Goal: Communication & Community: Participate in discussion

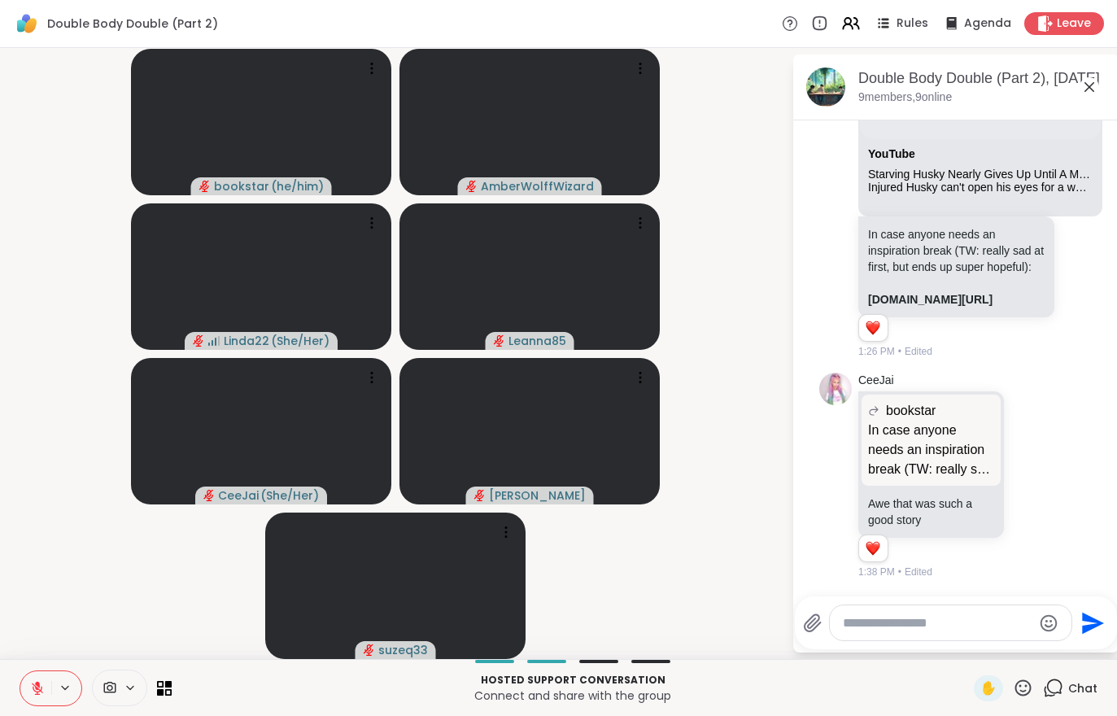
scroll to position [761, 0]
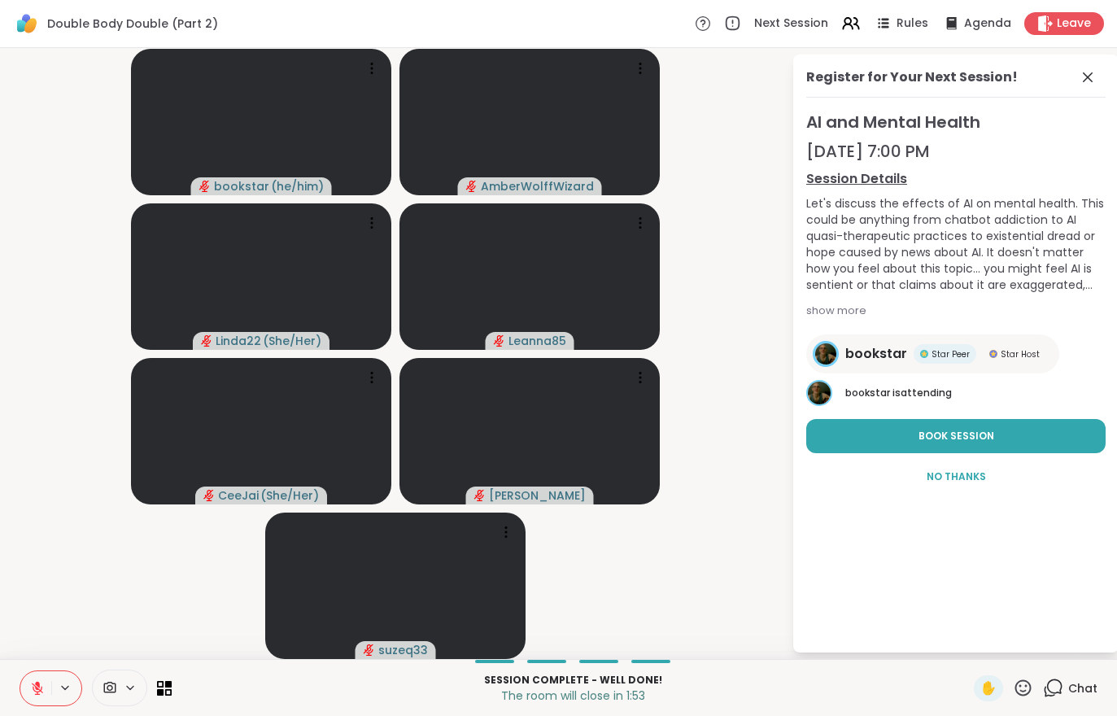
click at [1051, 33] on div "Leave" at bounding box center [1064, 23] width 80 height 23
click at [1066, 22] on span "Leave" at bounding box center [1074, 23] width 34 height 16
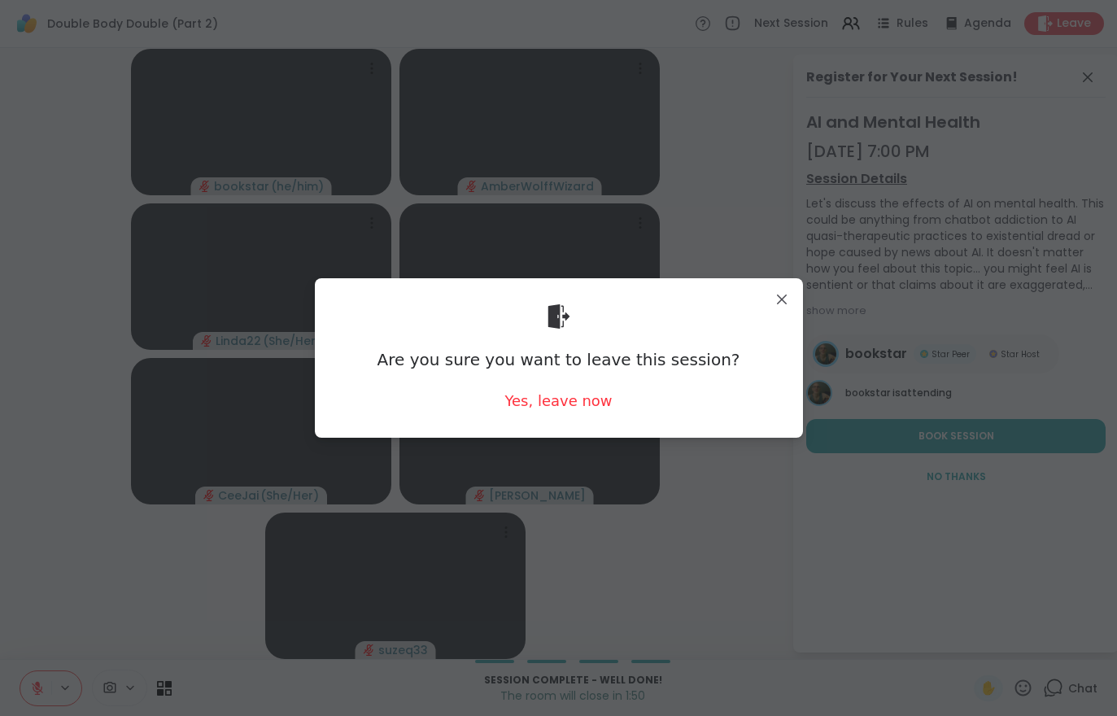
click at [562, 421] on div "Are you sure you want to leave this session? Yes, leave now" at bounding box center [559, 357] width 462 height 133
click at [561, 421] on div "Are you sure you want to leave this session? Yes, leave now" at bounding box center [559, 357] width 462 height 133
click at [568, 409] on div "Yes, leave now" at bounding box center [557, 400] width 107 height 20
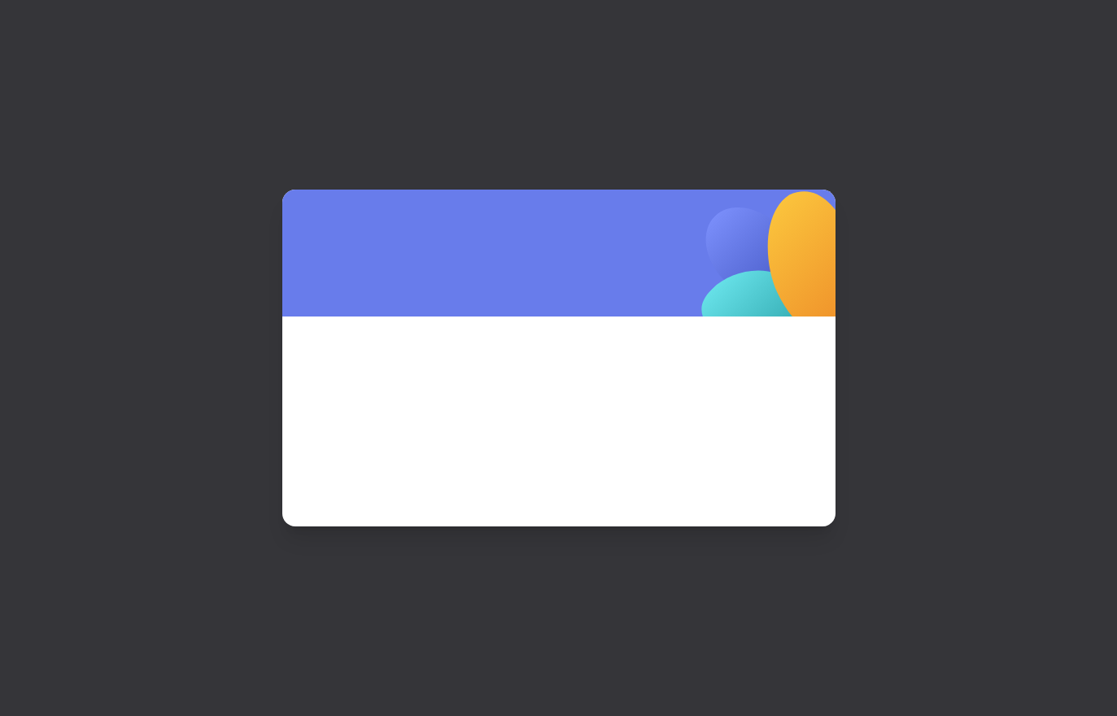
click at [573, 408] on span at bounding box center [558, 399] width 475 height 88
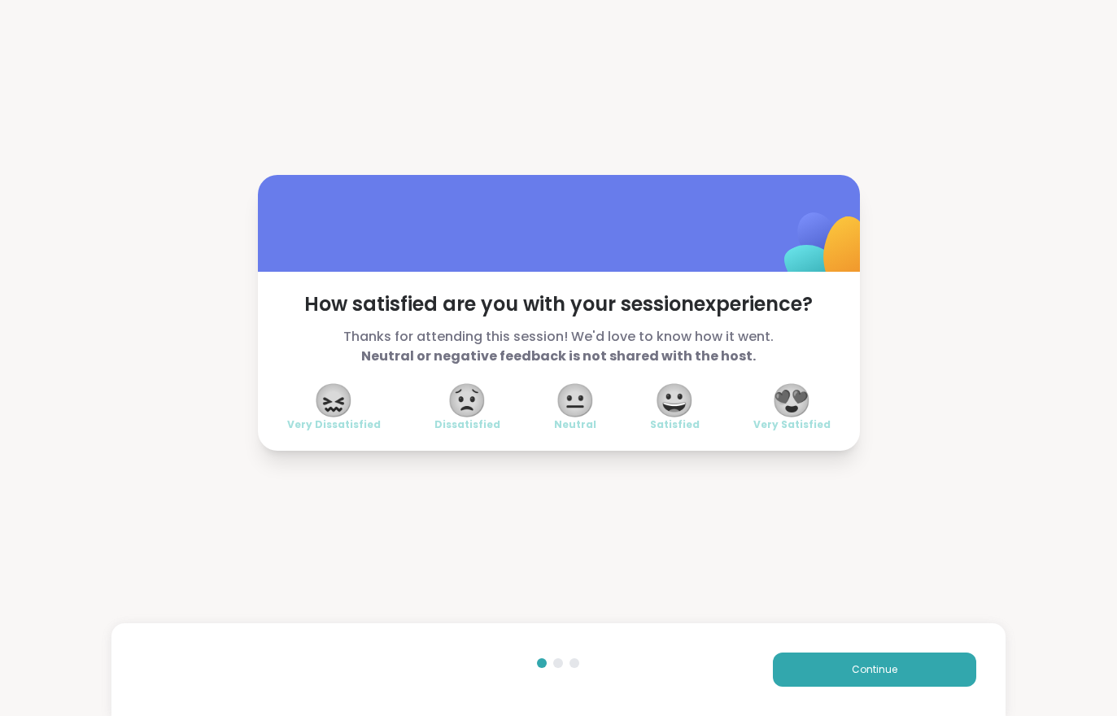
click at [909, 671] on button "Continue" at bounding box center [874, 669] width 203 height 34
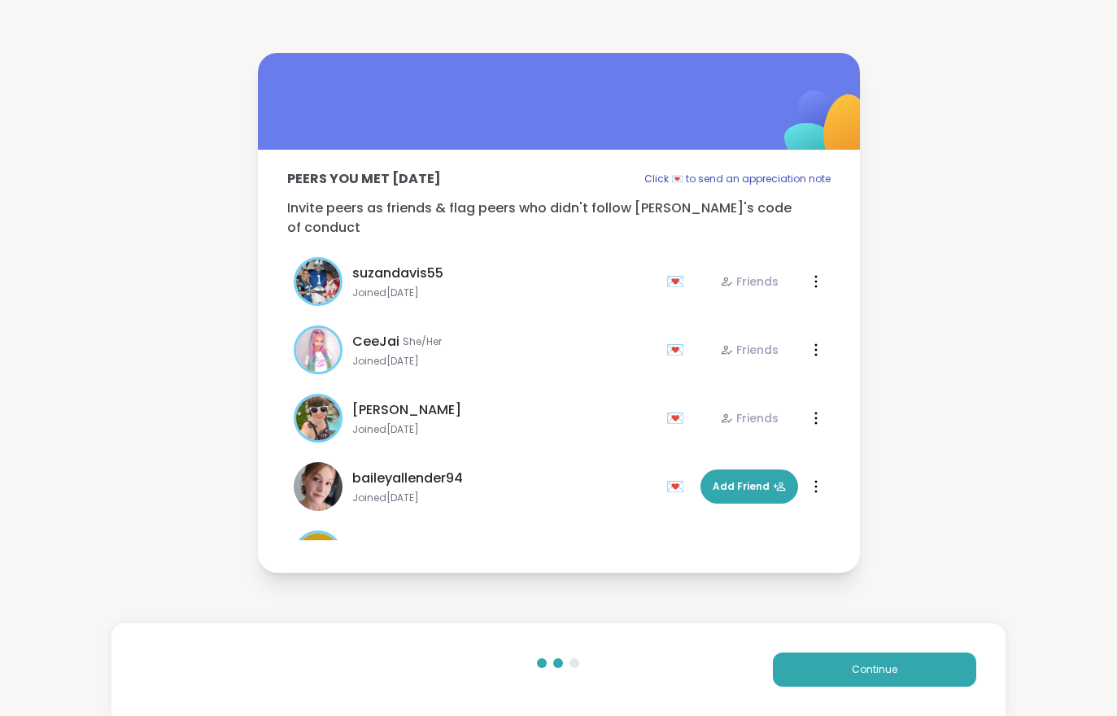
click at [909, 671] on button "Continue" at bounding box center [874, 669] width 203 height 34
click at [923, 682] on button "Continue" at bounding box center [874, 669] width 203 height 34
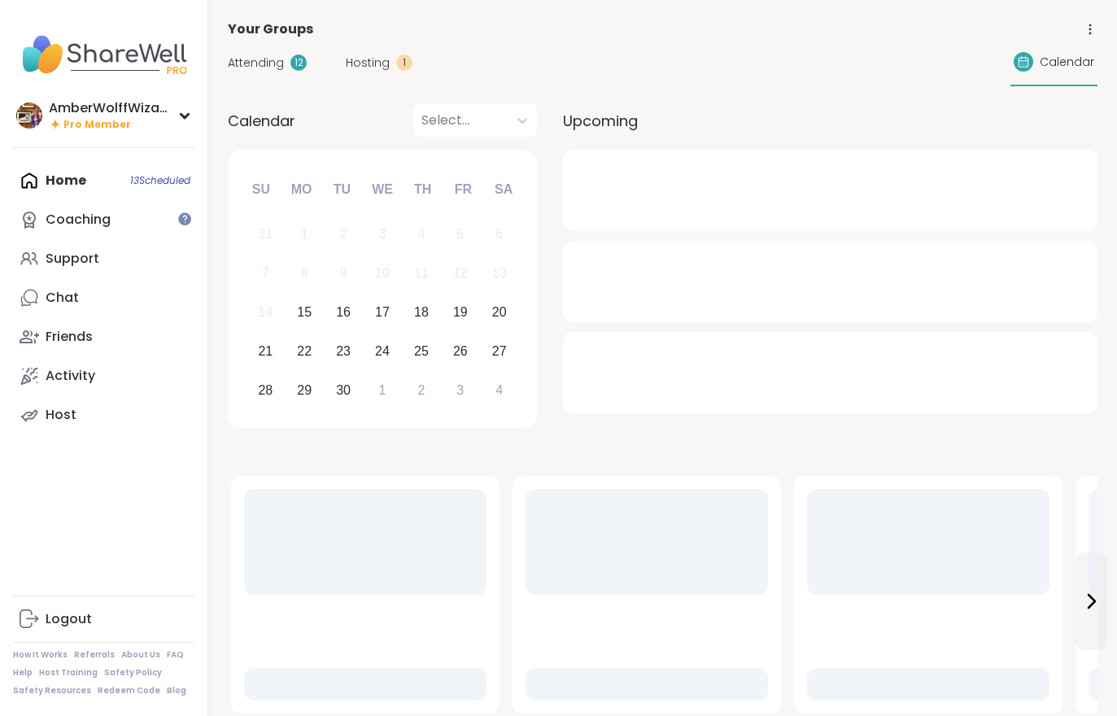
click at [82, 262] on div "Support" at bounding box center [73, 259] width 54 height 18
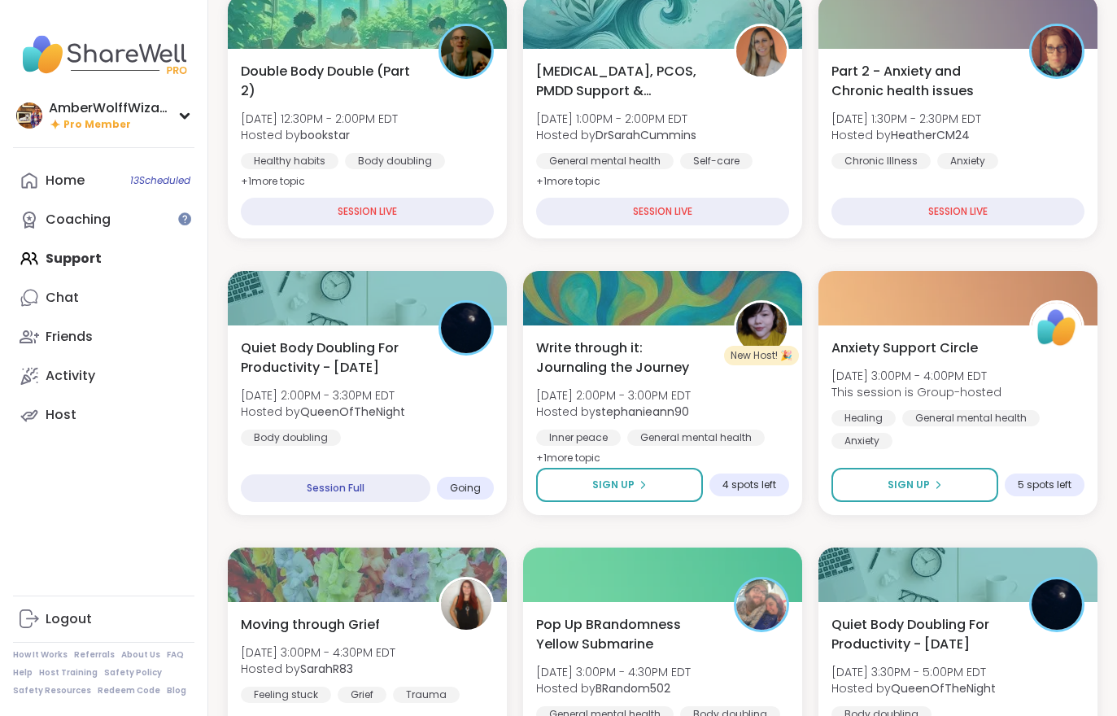
scroll to position [234, 0]
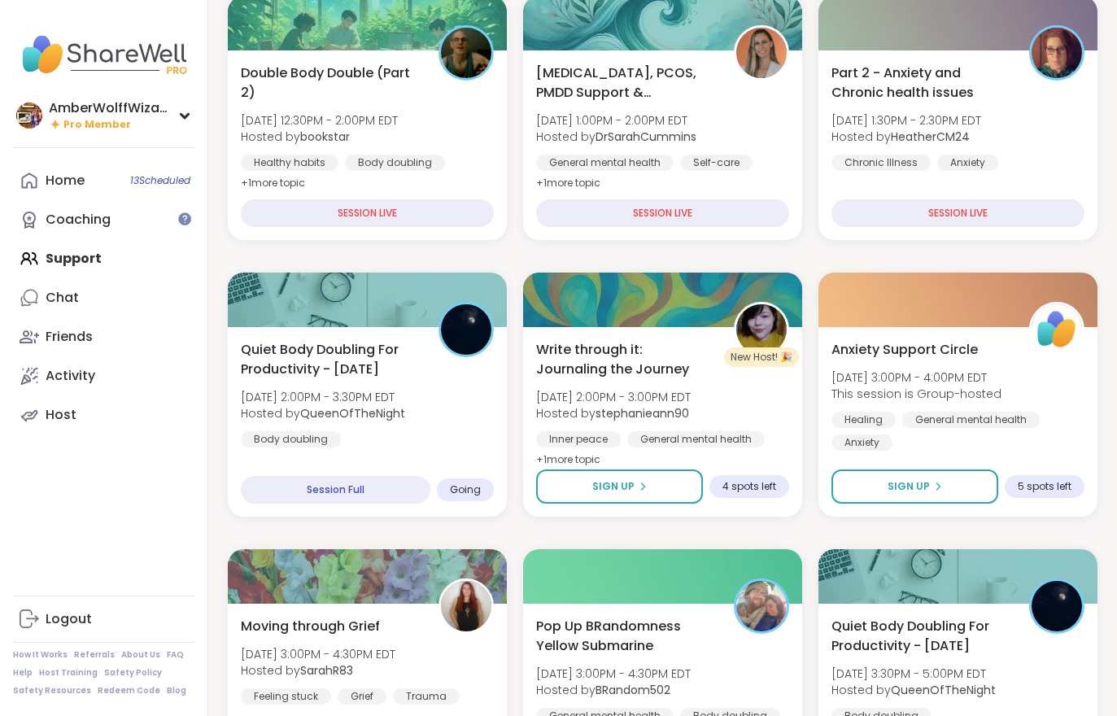
click at [405, 390] on span "[DATE] 2:00PM - 3:30PM EDT" at bounding box center [323, 397] width 164 height 16
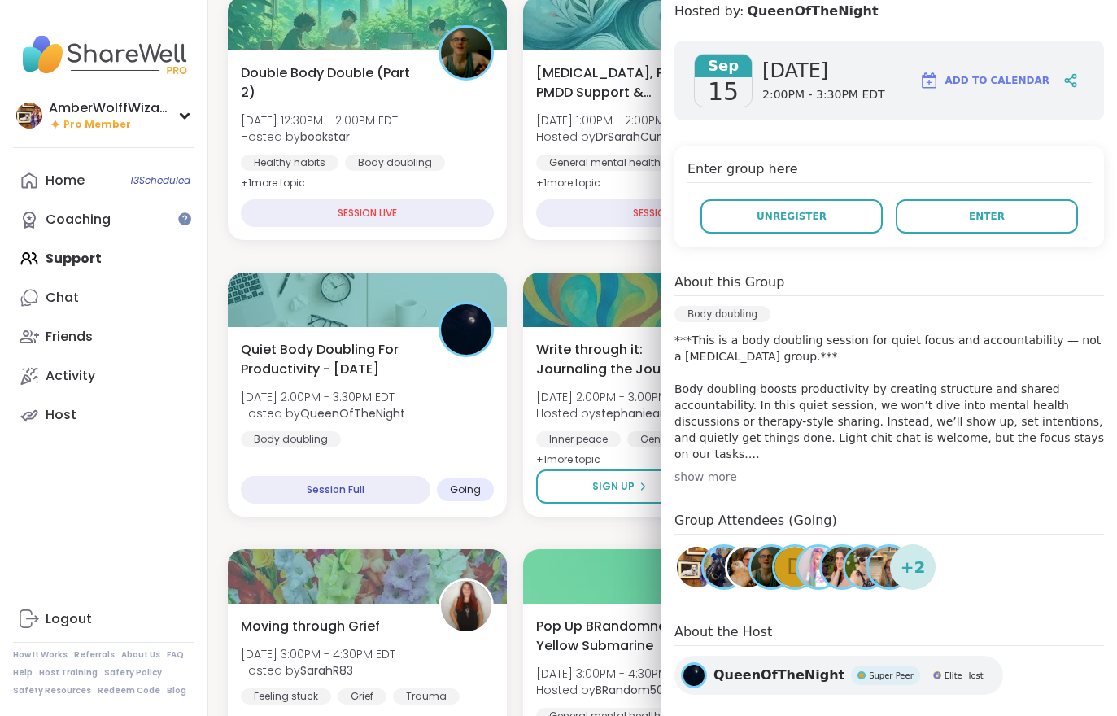
scroll to position [225, 0]
click at [971, 220] on span "Enter" at bounding box center [987, 217] width 36 height 15
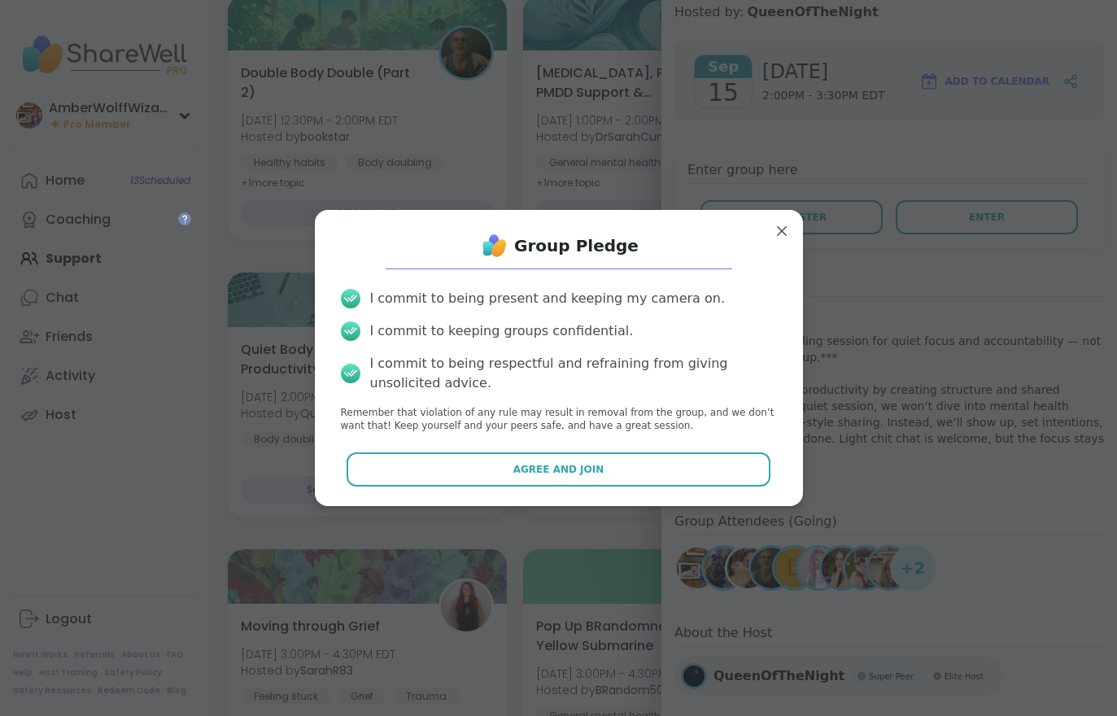
click at [647, 475] on button "Agree and Join" at bounding box center [559, 469] width 424 height 34
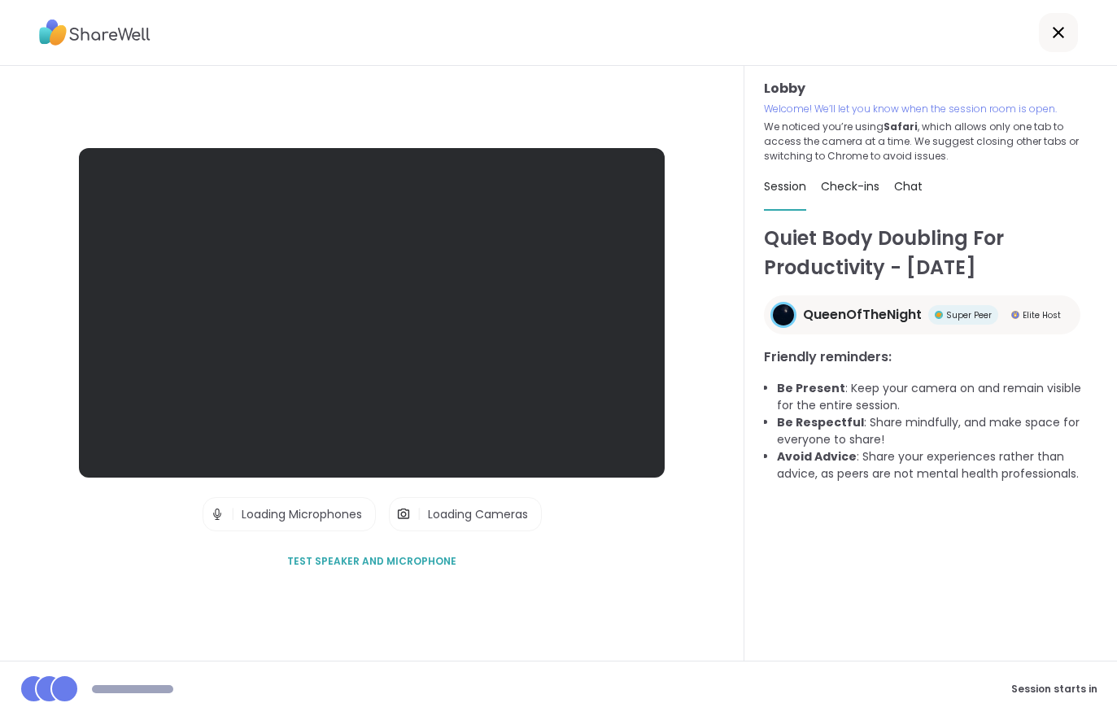
scroll to position [25, 0]
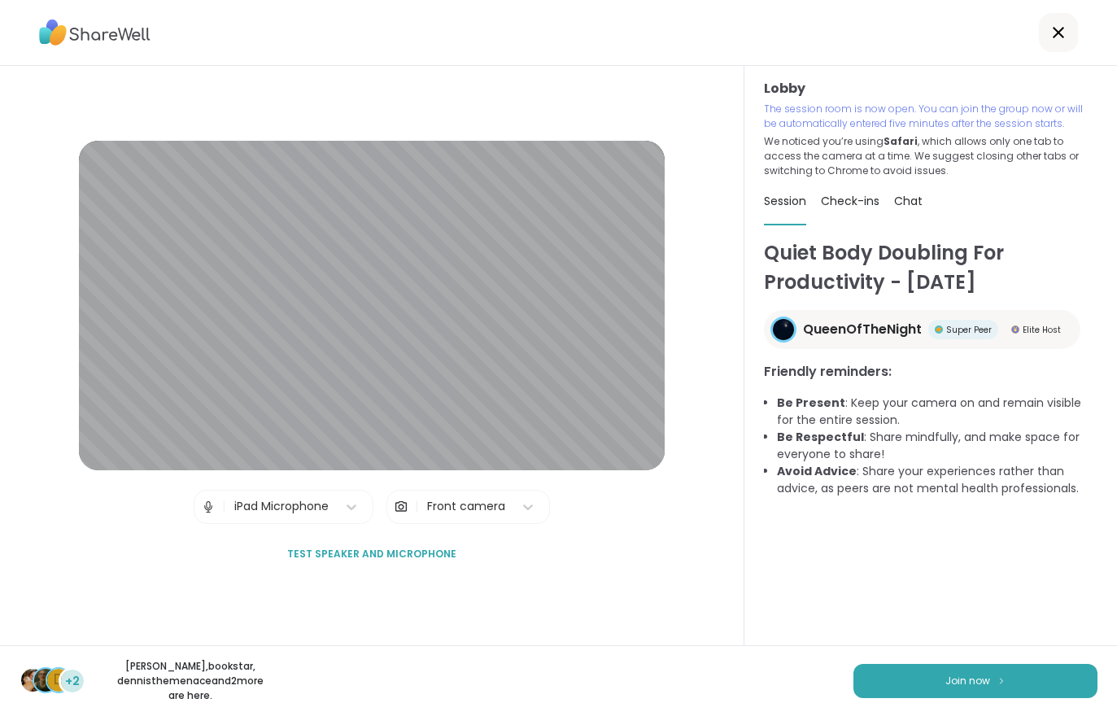
click at [935, 689] on button "Join now" at bounding box center [975, 681] width 244 height 34
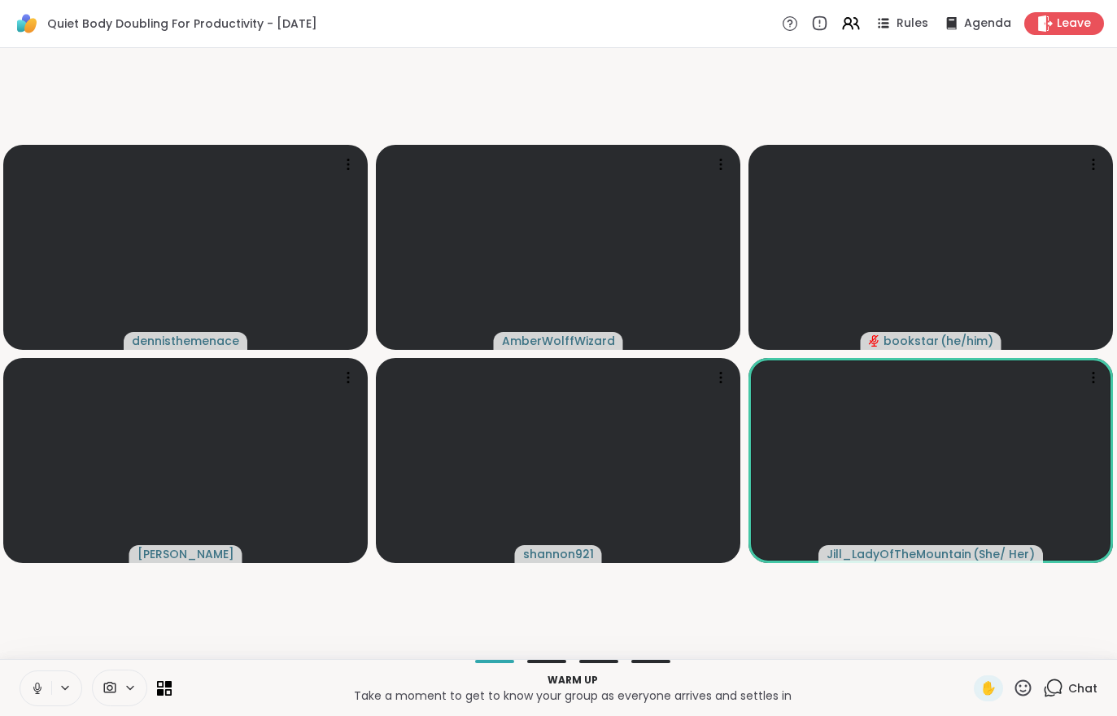
click at [1083, 700] on div "Chat" at bounding box center [1070, 688] width 54 height 26
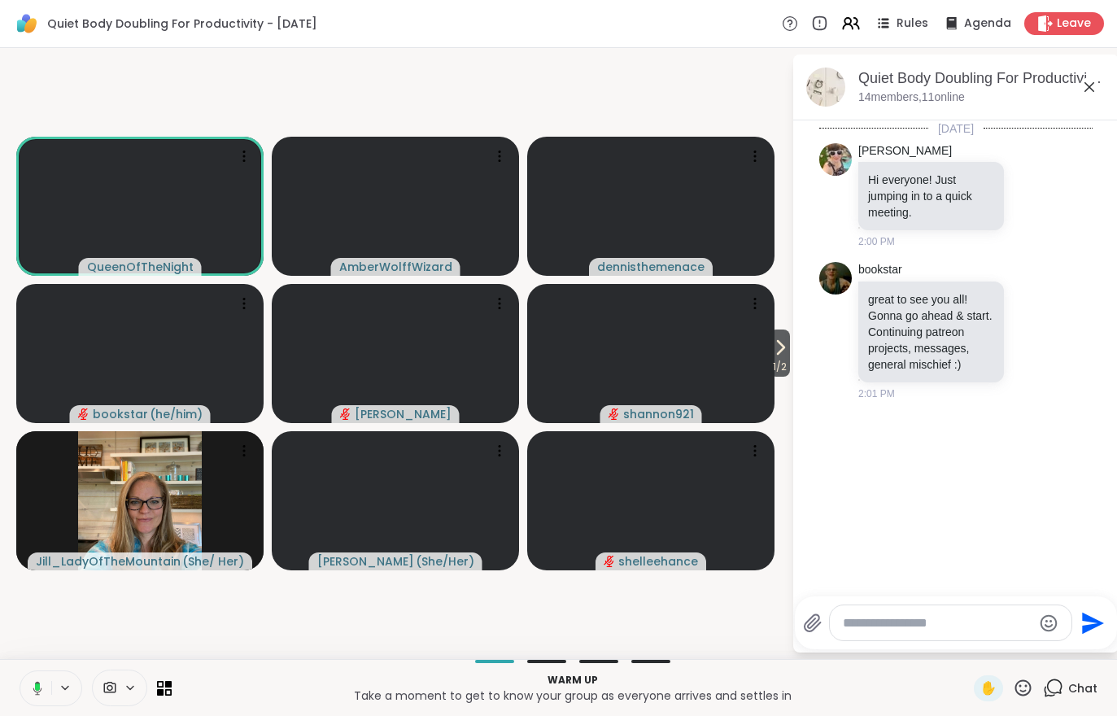
click at [782, 342] on icon at bounding box center [780, 348] width 20 height 20
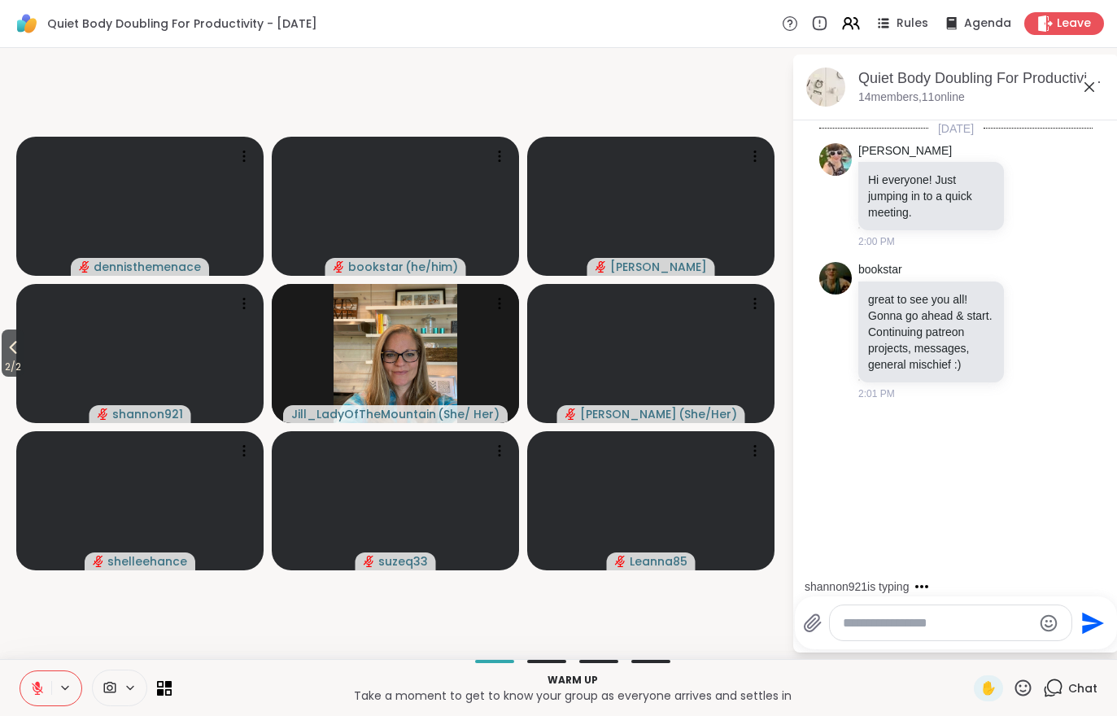
click at [4, 342] on button "2 / 2" at bounding box center [13, 352] width 23 height 47
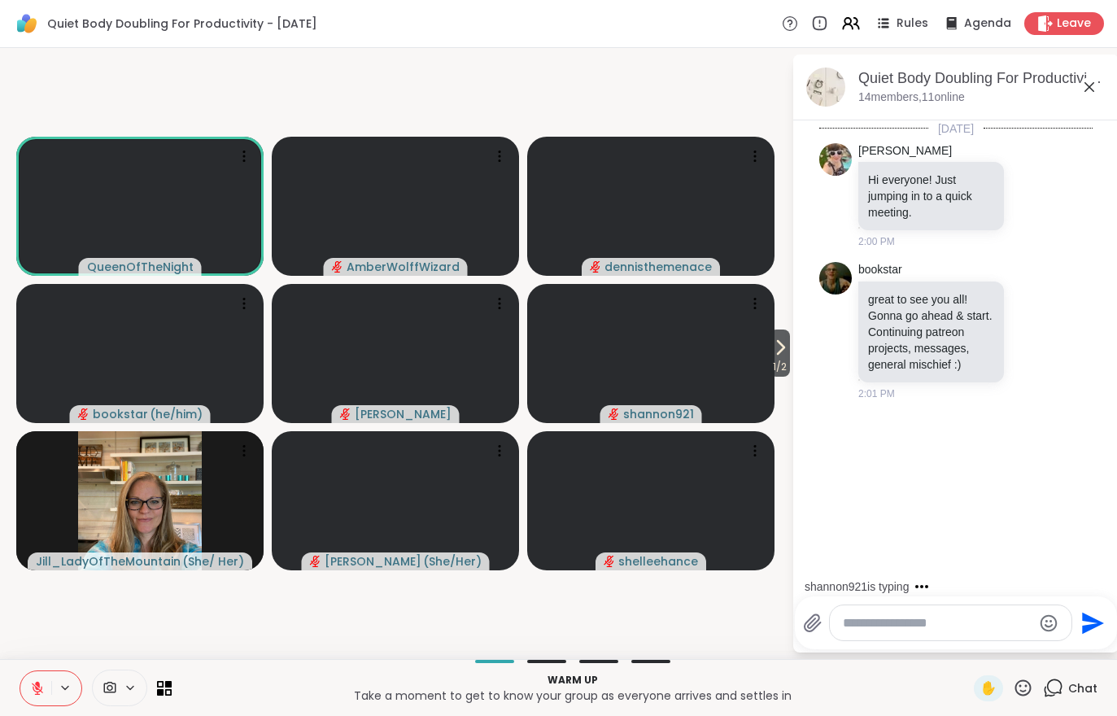
click at [35, 689] on icon at bounding box center [37, 688] width 15 height 15
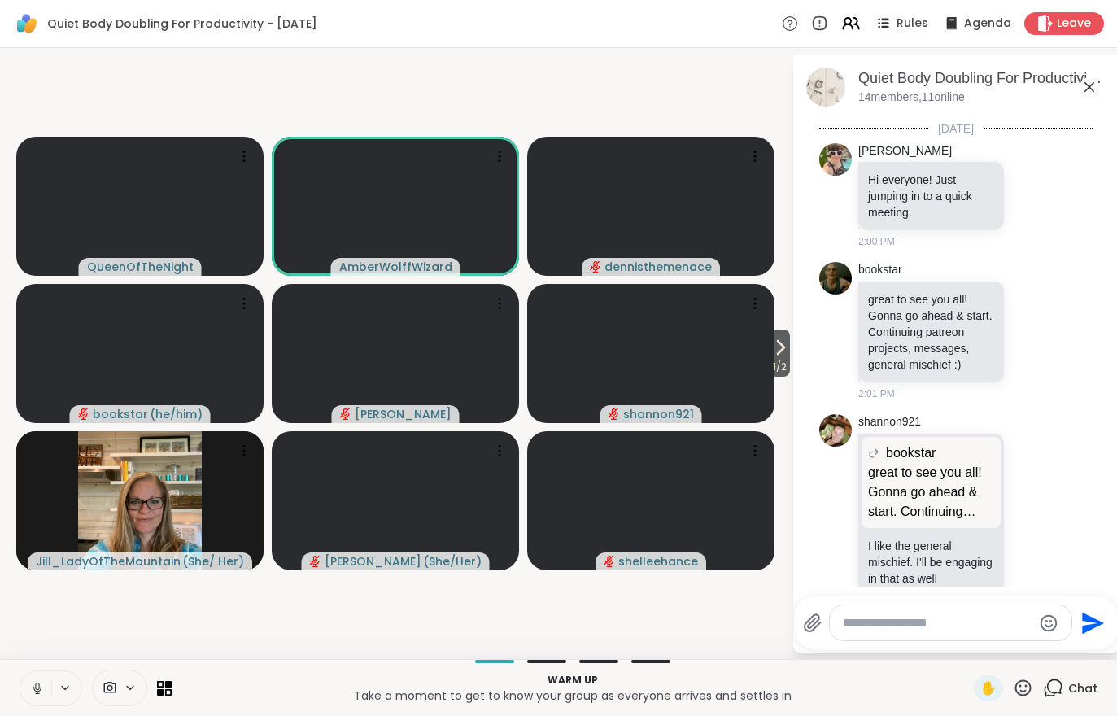
scroll to position [33, 0]
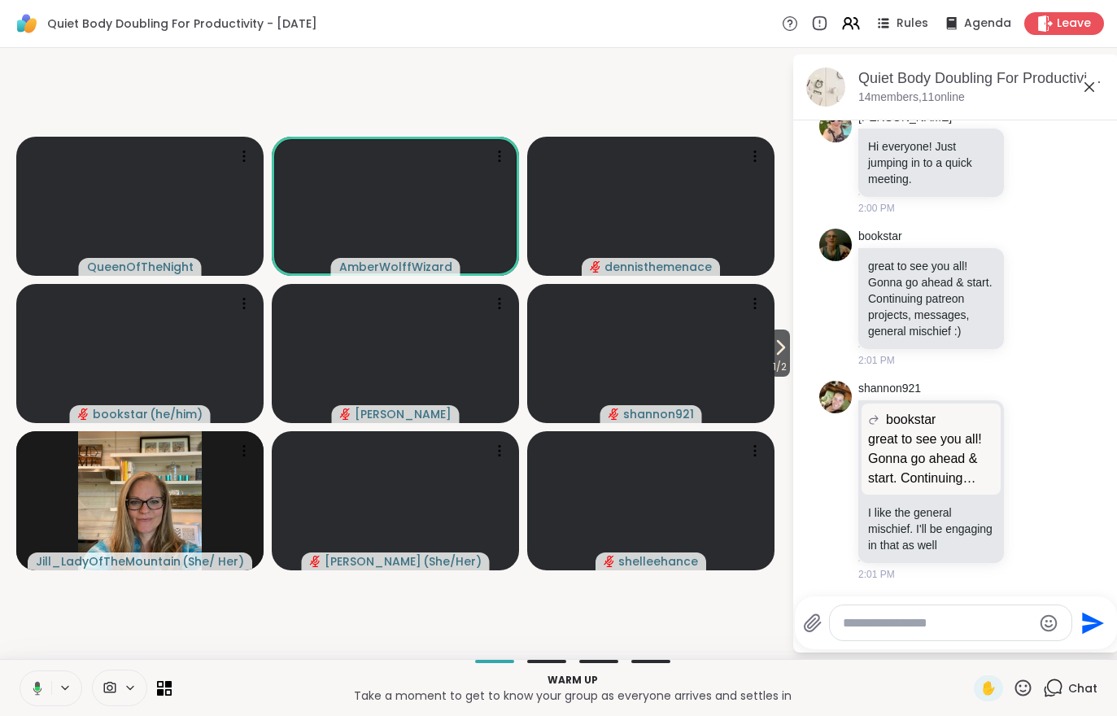
click at [41, 684] on icon at bounding box center [35, 688] width 15 height 15
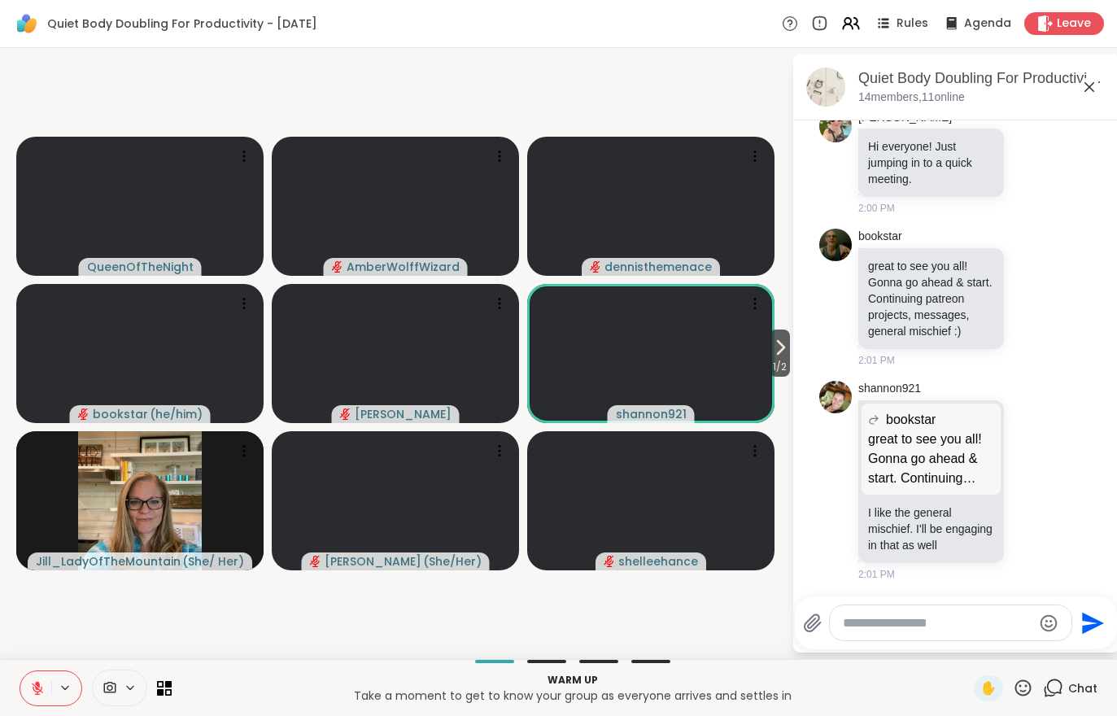
click at [46, 700] on button at bounding box center [35, 688] width 31 height 34
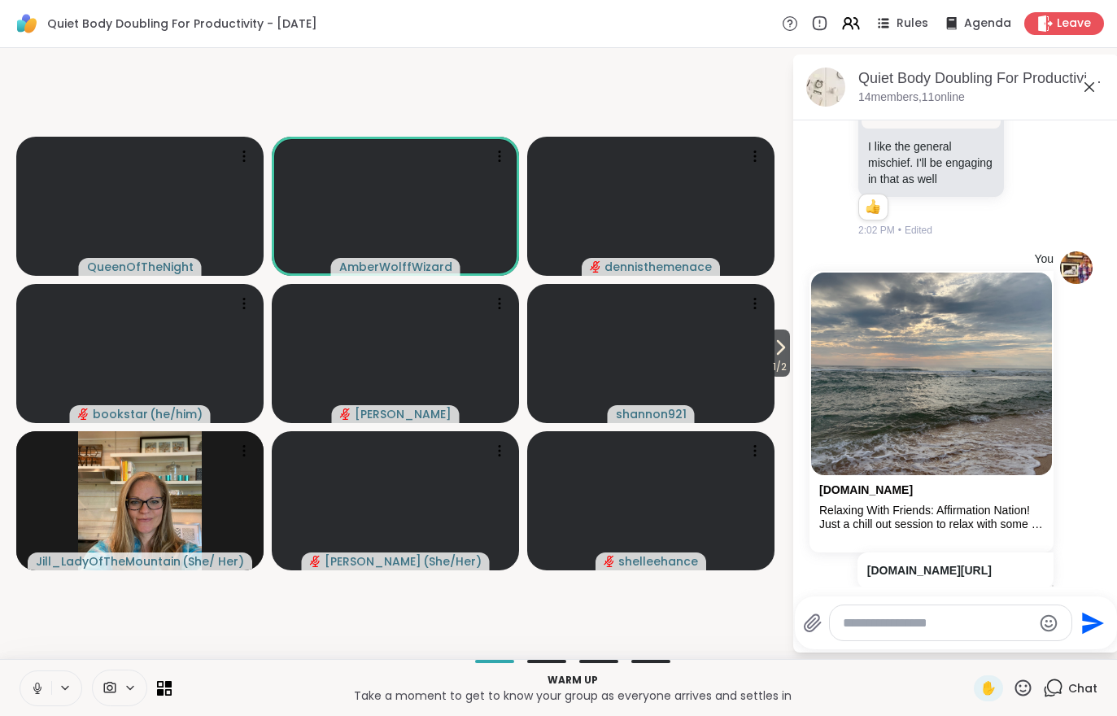
scroll to position [455, 0]
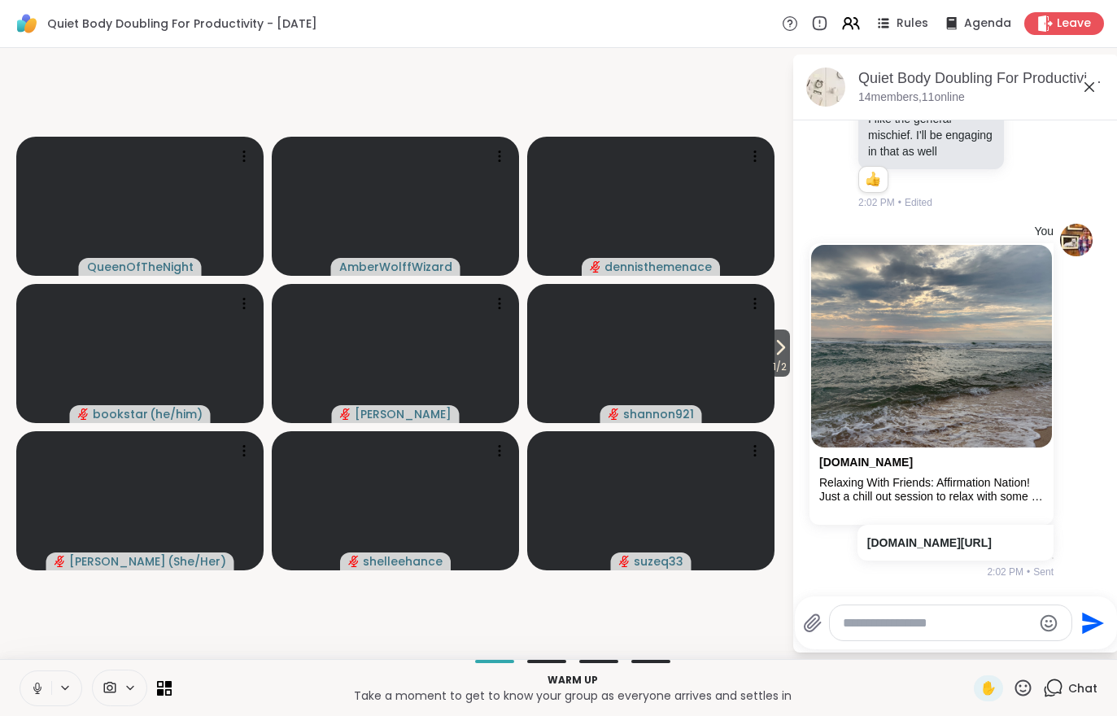
click at [49, 693] on button at bounding box center [35, 688] width 31 height 34
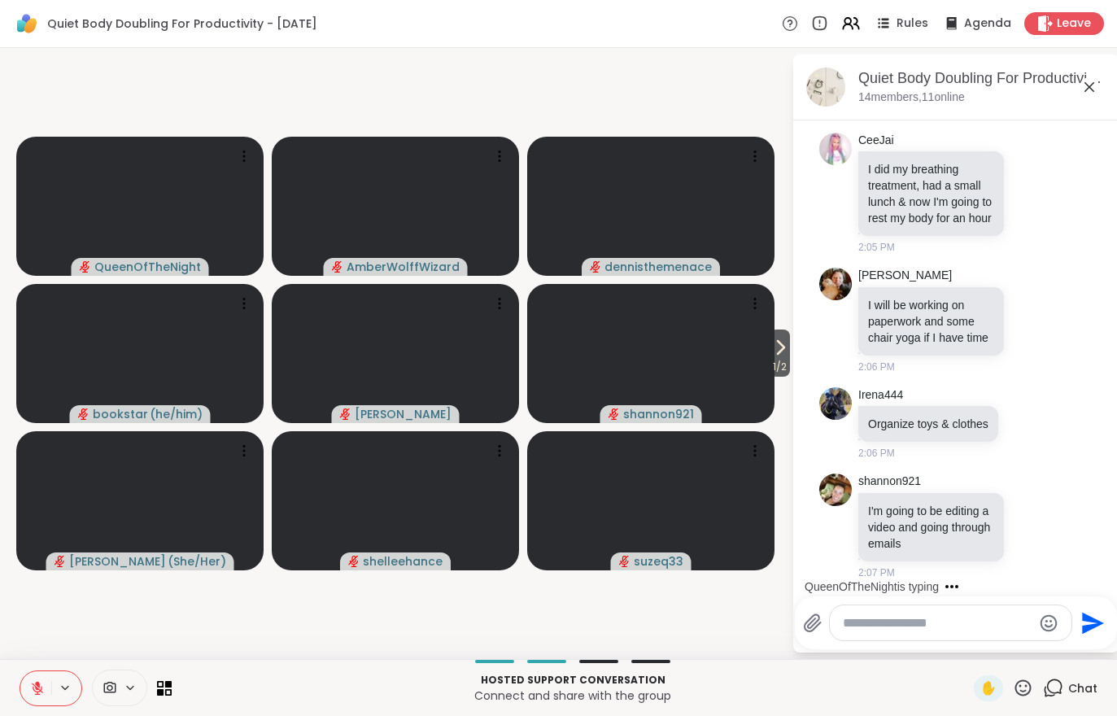
scroll to position [1857, 0]
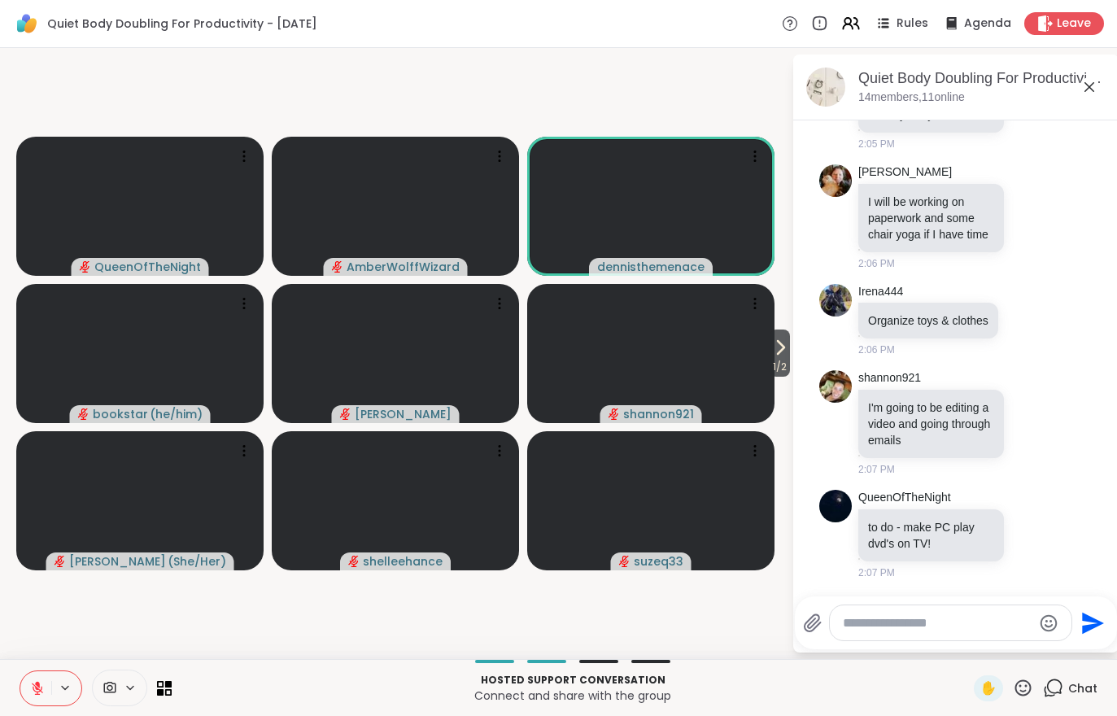
click at [32, 700] on button at bounding box center [35, 688] width 31 height 34
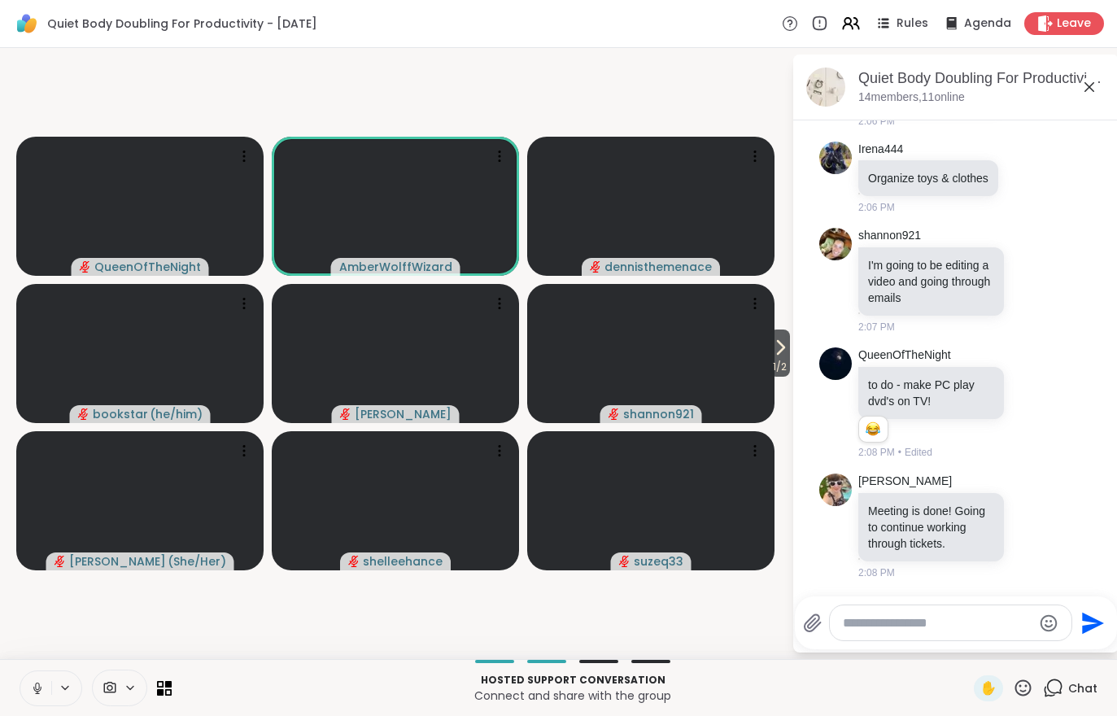
scroll to position [2021, 0]
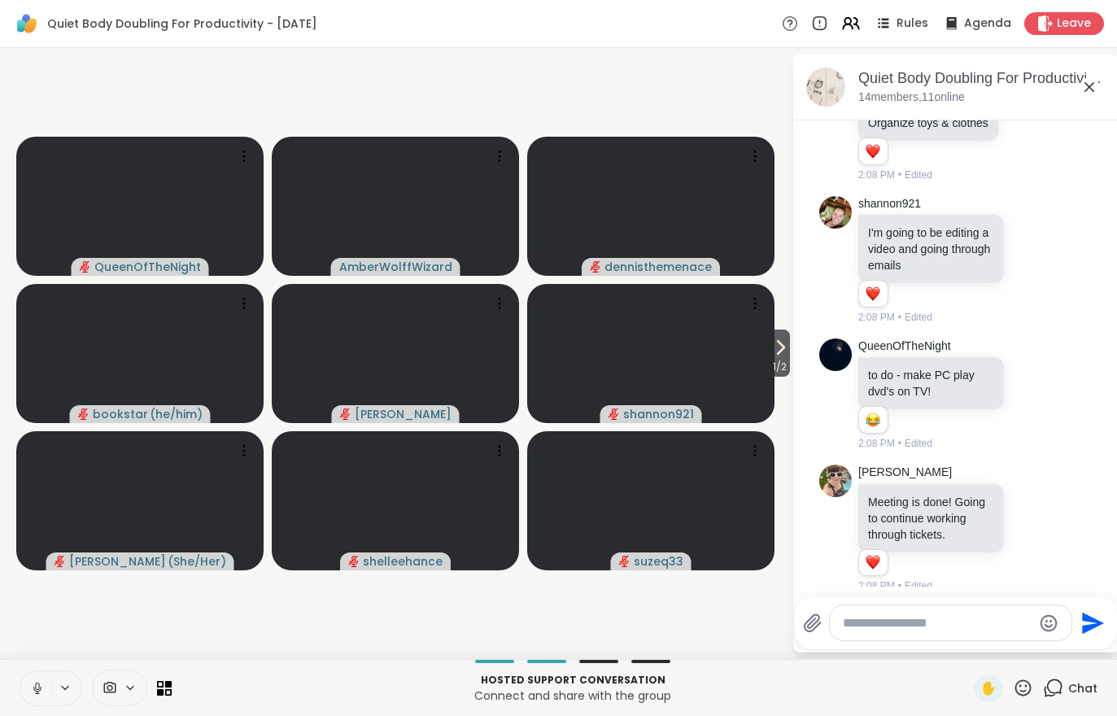
click at [50, 682] on button at bounding box center [35, 688] width 31 height 34
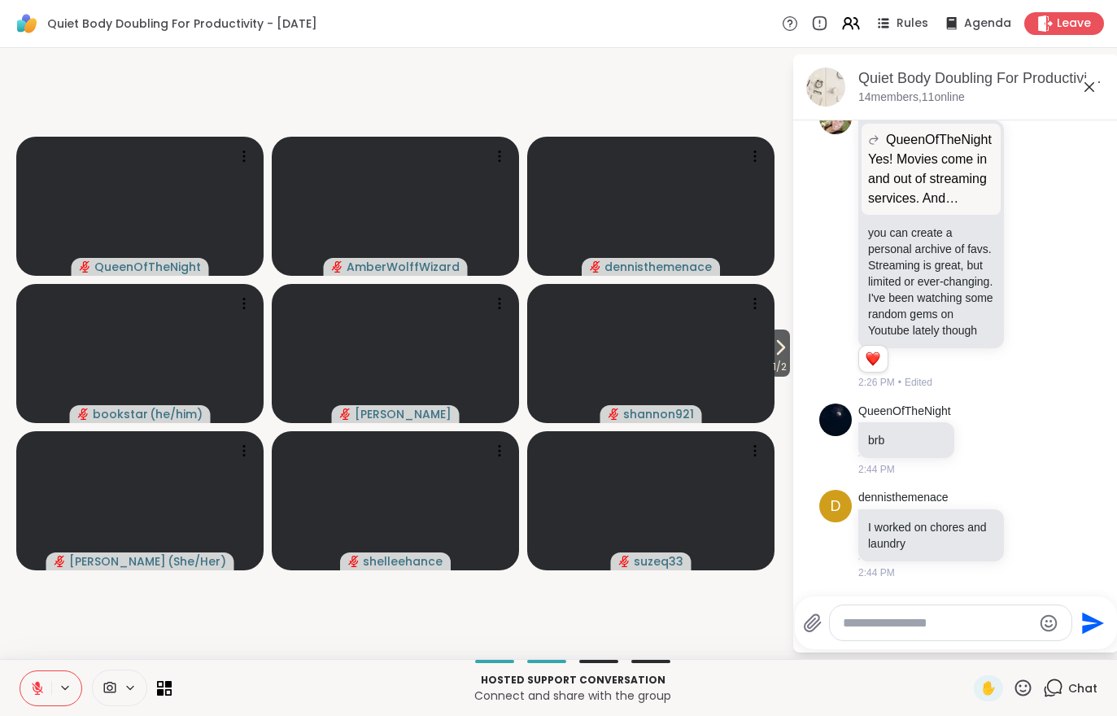
scroll to position [3951, 0]
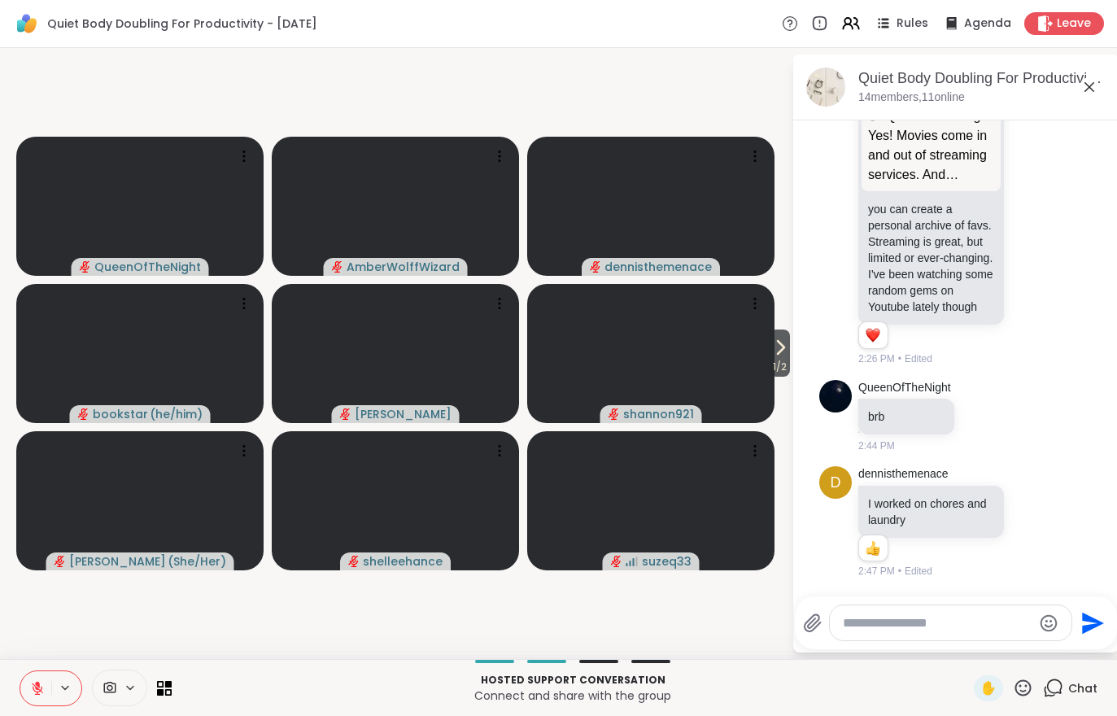
click at [38, 589] on video-player-container "1 / 2 QueenOfTheNight AmberWolffWizard dennisthemenace bookstar ( he/him ) Adri…" at bounding box center [396, 353] width 772 height 598
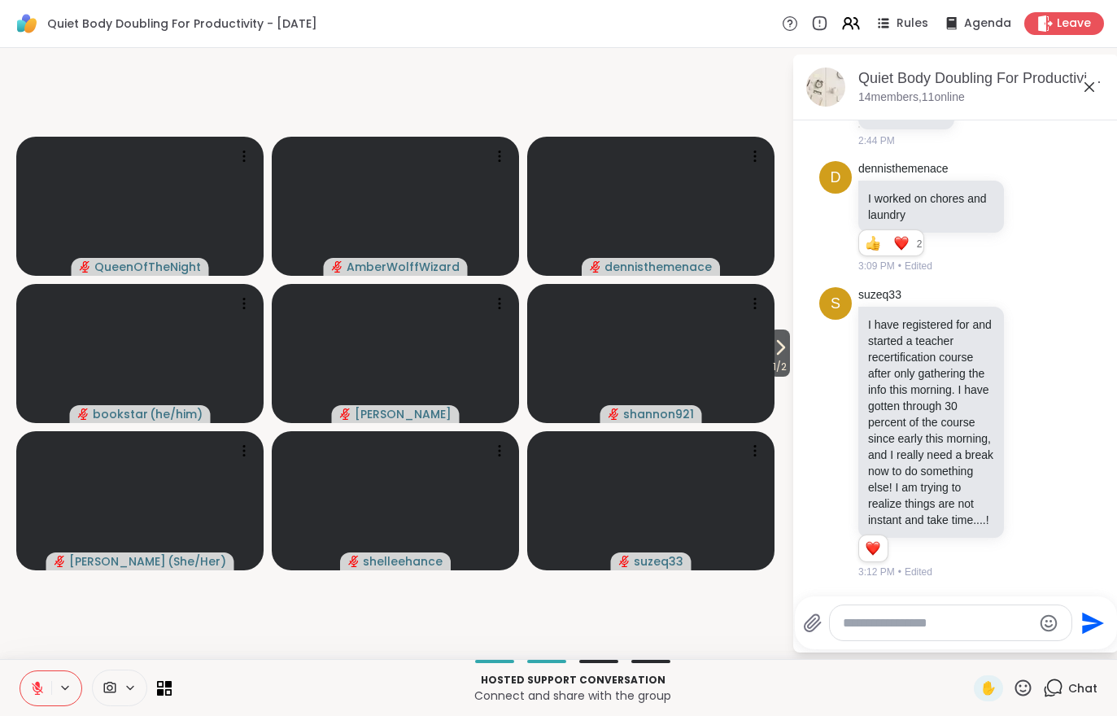
scroll to position [4271, 0]
click at [33, 681] on icon at bounding box center [37, 688] width 15 height 15
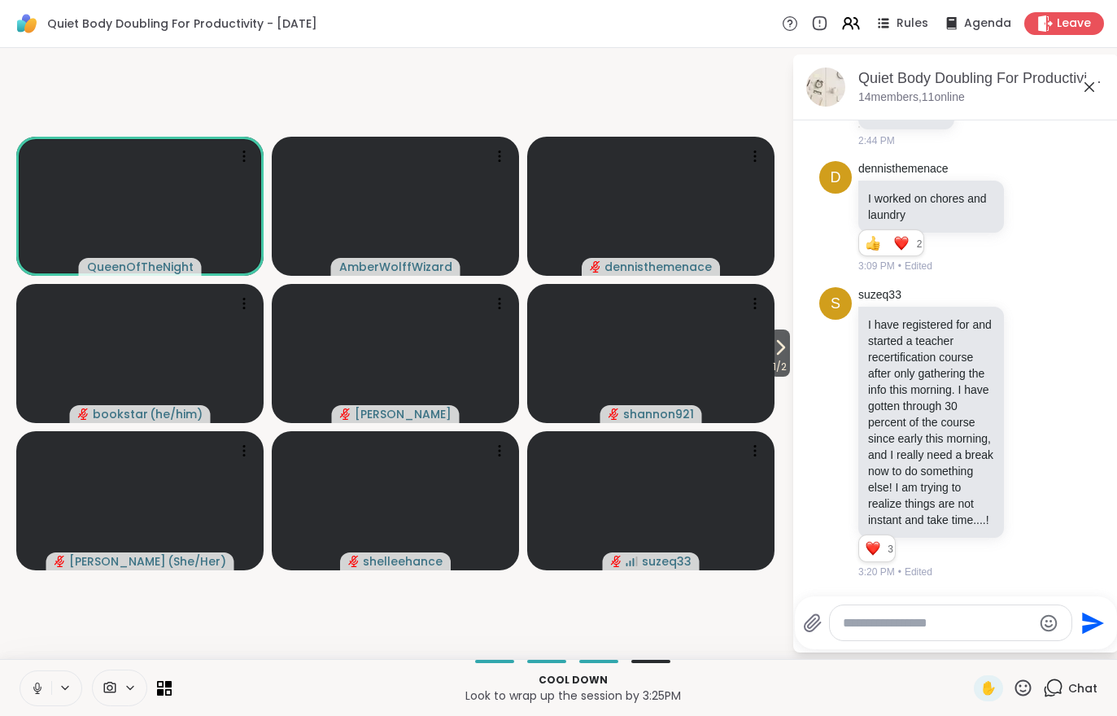
click at [776, 357] on icon at bounding box center [780, 348] width 20 height 20
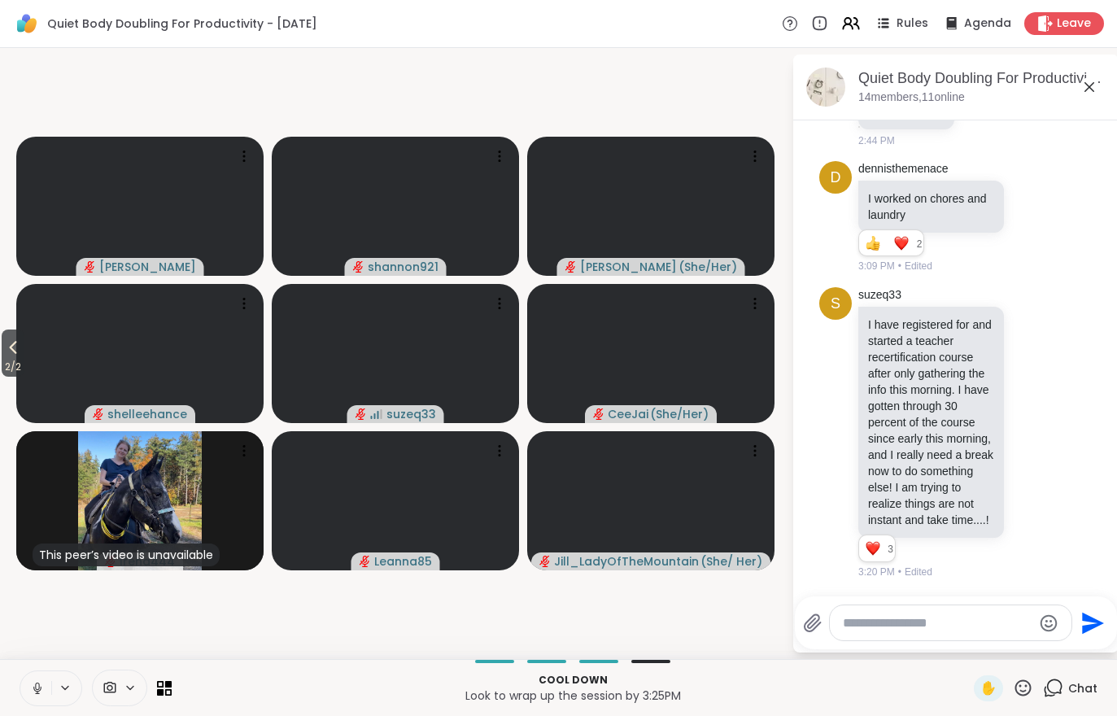
click at [22, 357] on icon at bounding box center [13, 348] width 20 height 20
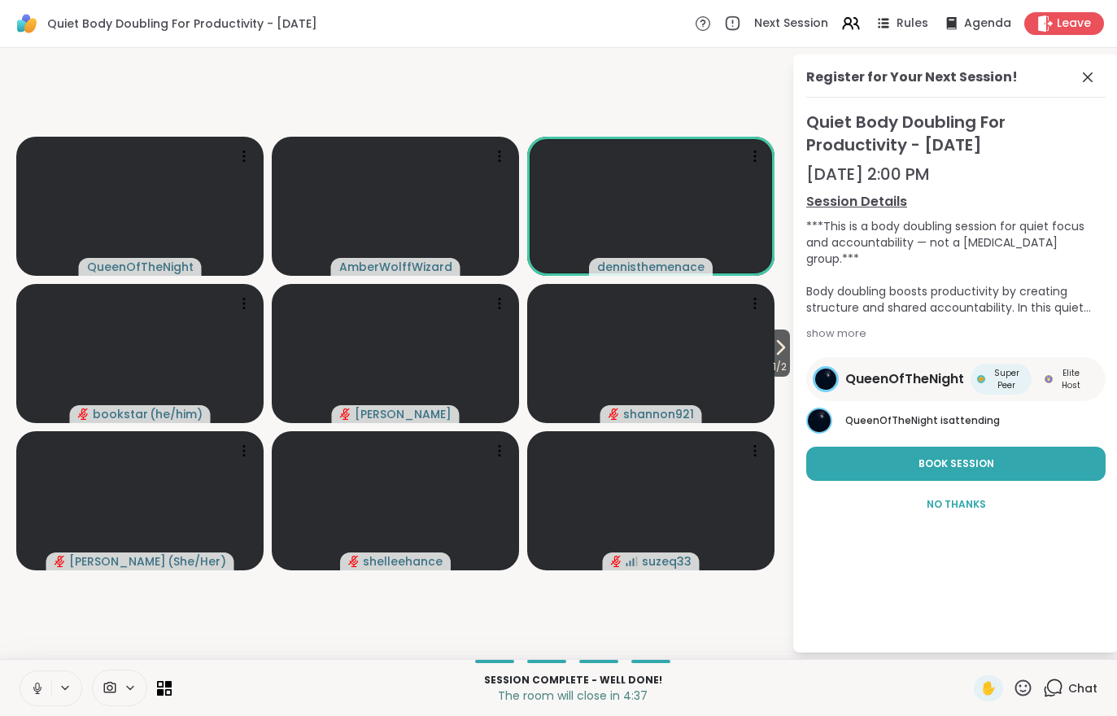
click at [1079, 7] on div "Quiet Body Doubling For Productivity - Monday Next Session Rules Agenda Leave" at bounding box center [558, 24] width 1117 height 48
click at [1061, 34] on div "Leave" at bounding box center [1064, 23] width 80 height 23
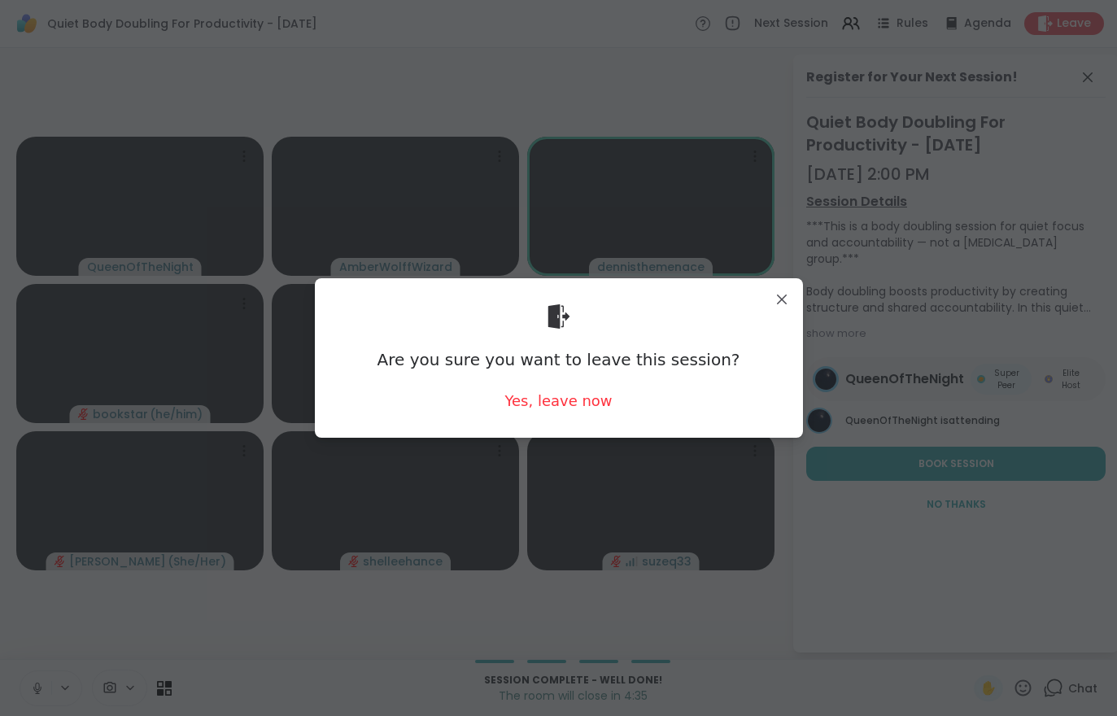
click at [546, 410] on div "Yes, leave now" at bounding box center [557, 400] width 107 height 20
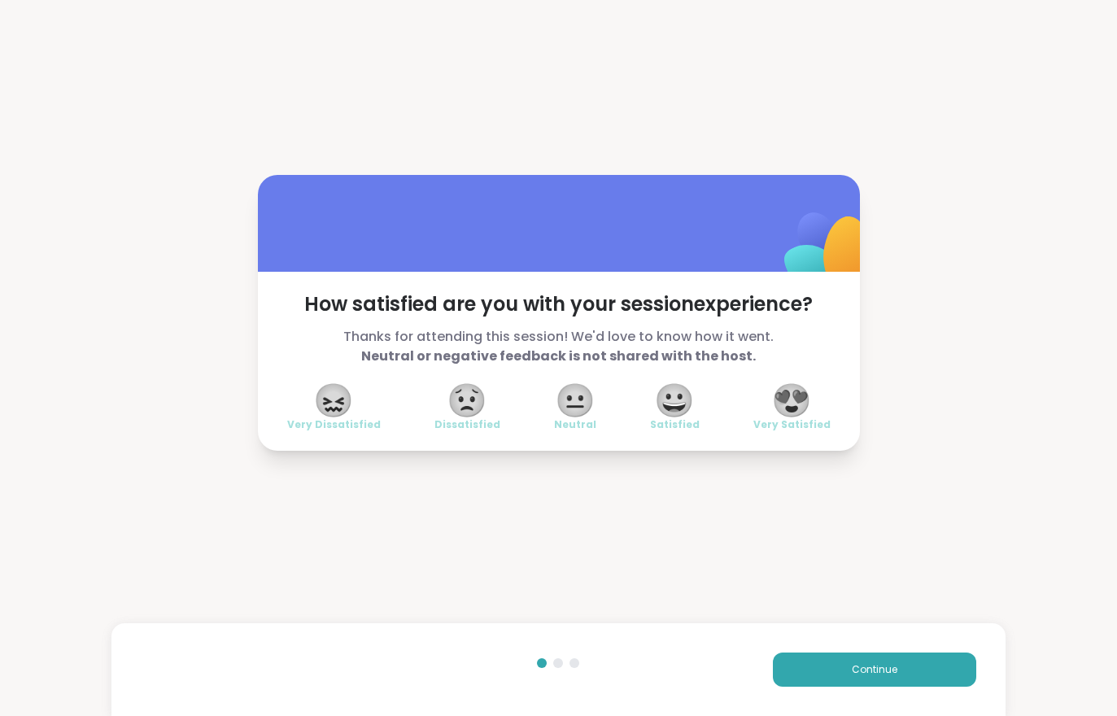
click at [857, 684] on button "Continue" at bounding box center [874, 669] width 203 height 34
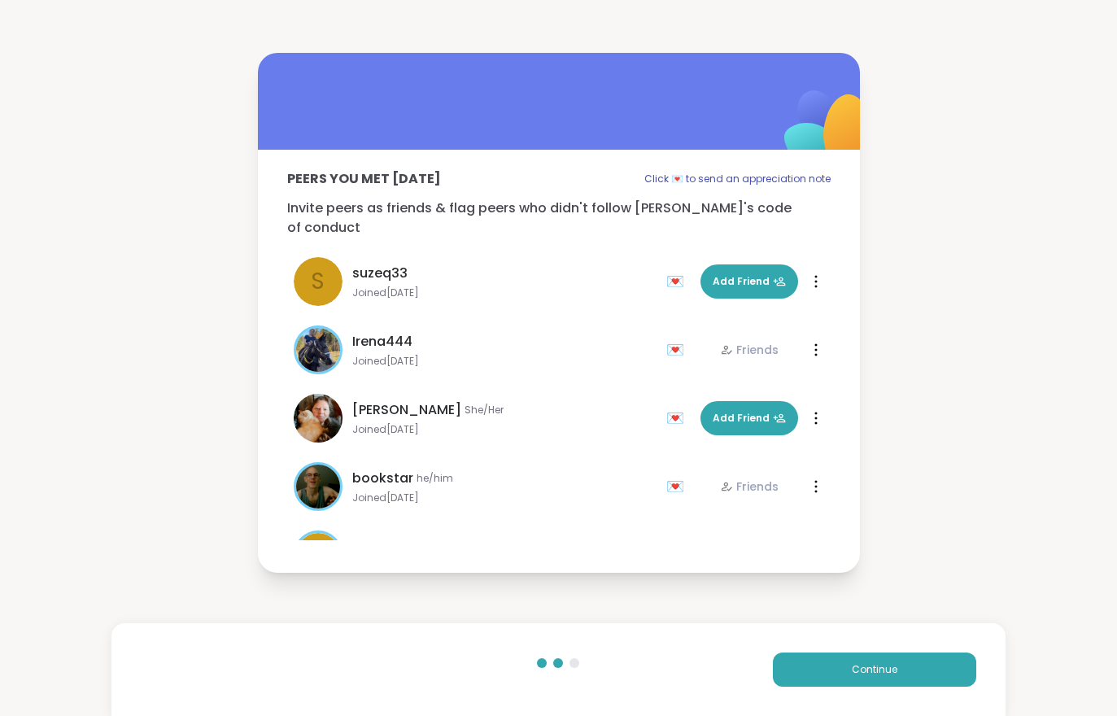
click at [857, 684] on button "Continue" at bounding box center [874, 669] width 203 height 34
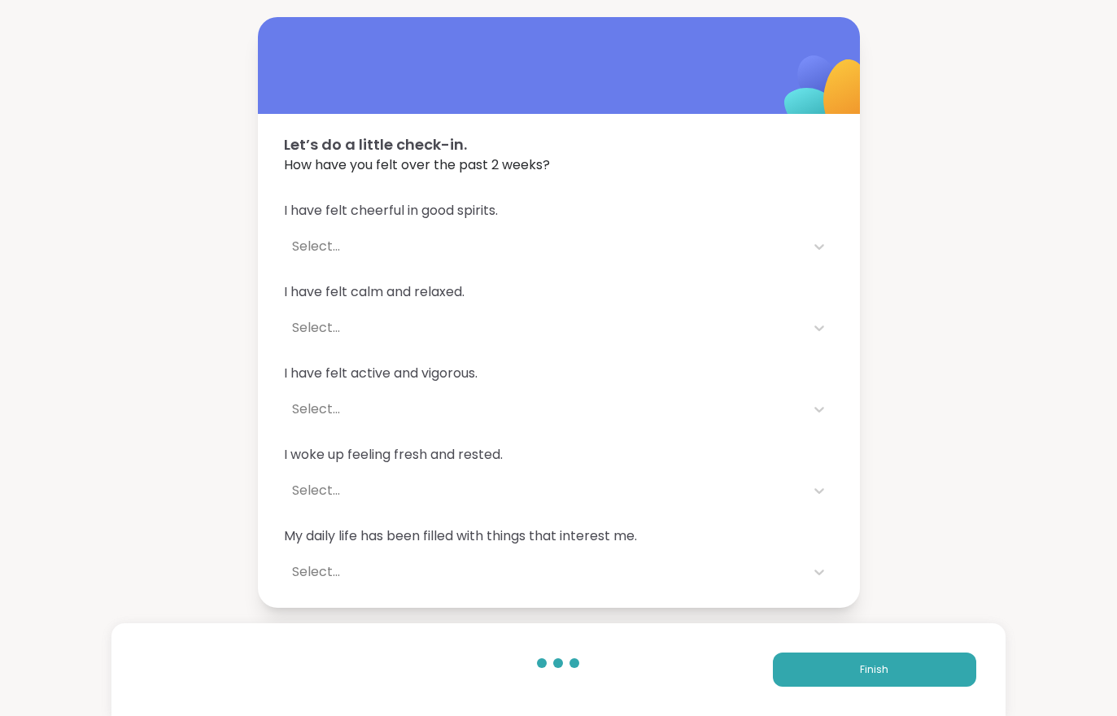
click at [863, 684] on button "Finish" at bounding box center [874, 669] width 203 height 34
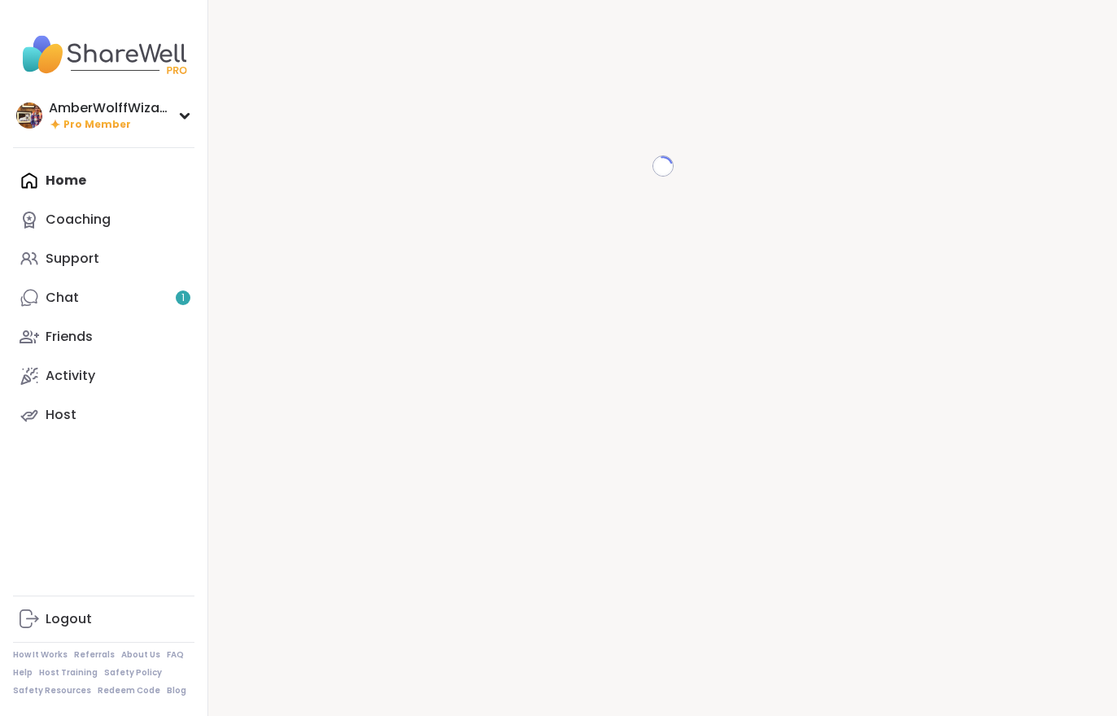
click at [72, 298] on div "Chat 1" at bounding box center [62, 298] width 33 height 18
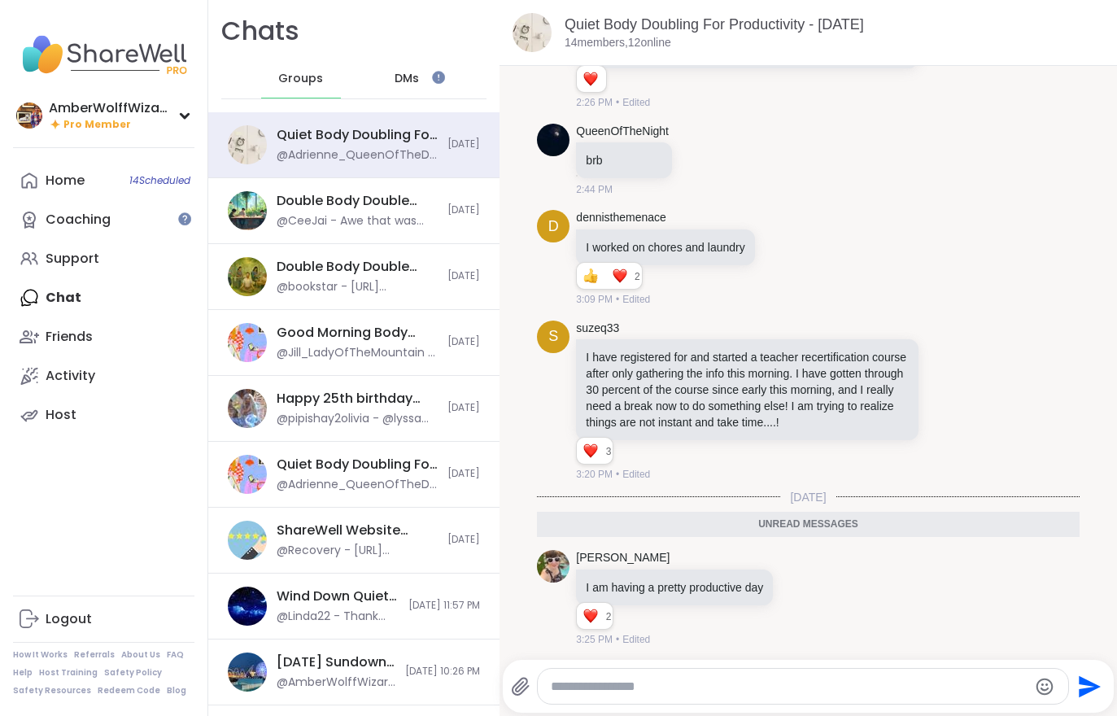
click at [57, 191] on link "Home 14 Scheduled" at bounding box center [103, 180] width 181 height 39
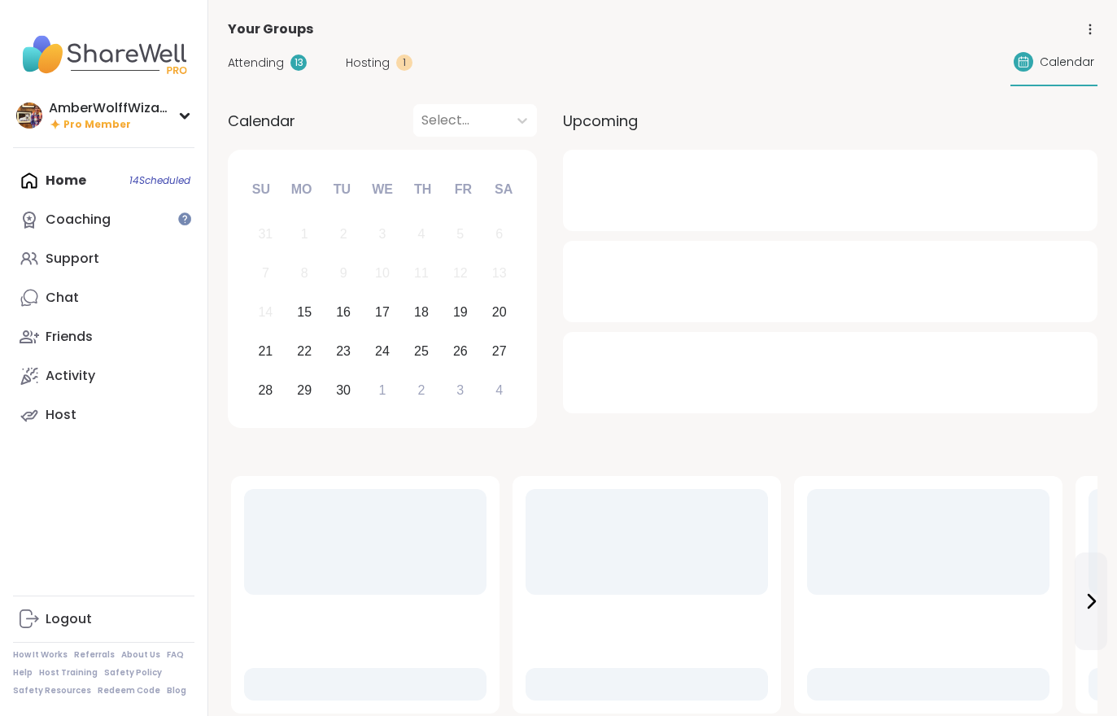
click at [364, 70] on span "Hosting" at bounding box center [368, 62] width 44 height 17
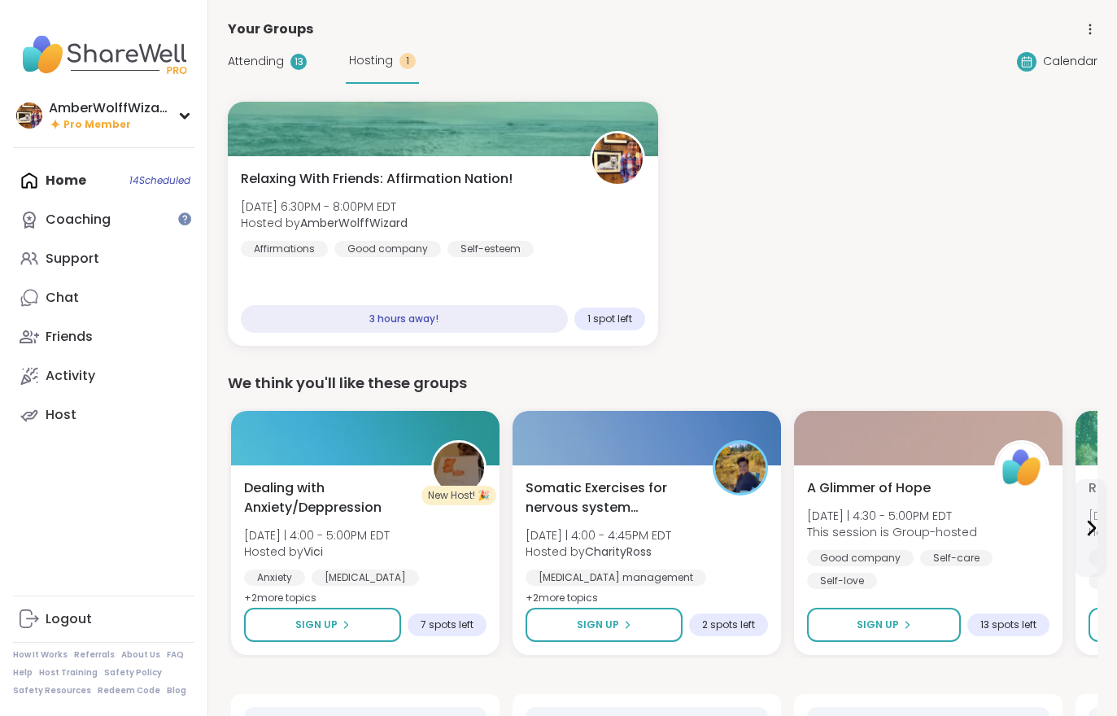
click at [286, 69] on div "Attending 13" at bounding box center [267, 61] width 79 height 17
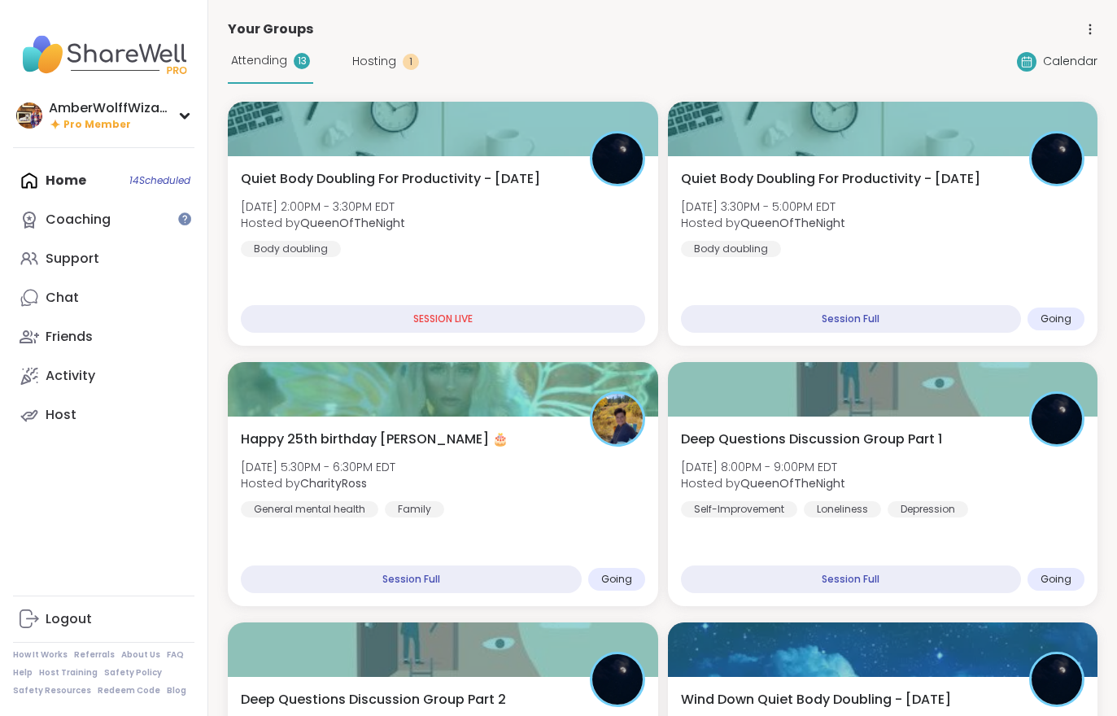
click at [809, 277] on div "Quiet Body Doubling For Productivity - [DATE] [DATE] 3:30PM - 5:00PM EDT Hosted…" at bounding box center [883, 251] width 430 height 190
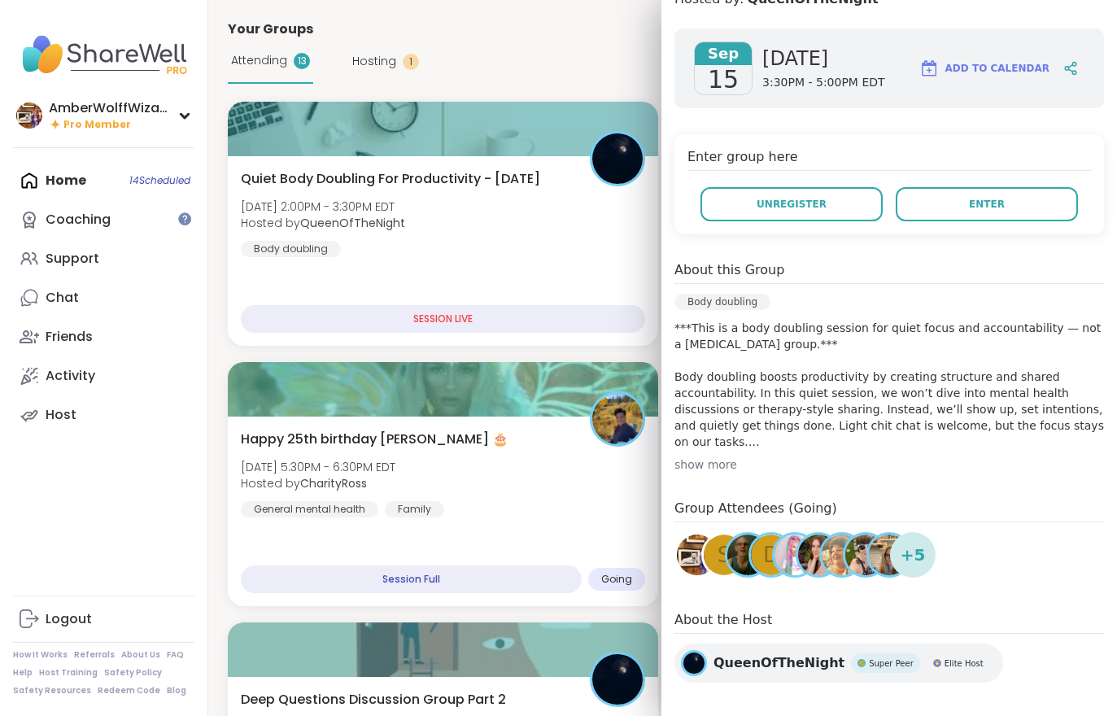
scroll to position [234, 0]
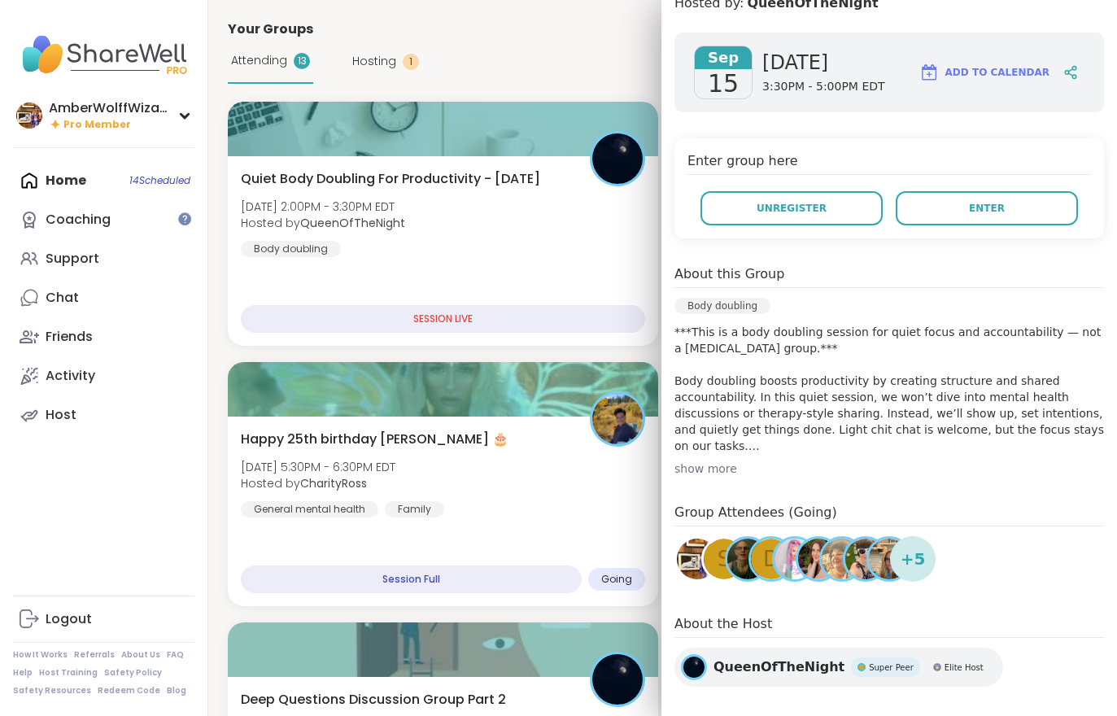
click at [1008, 205] on button "Enter" at bounding box center [987, 208] width 182 height 34
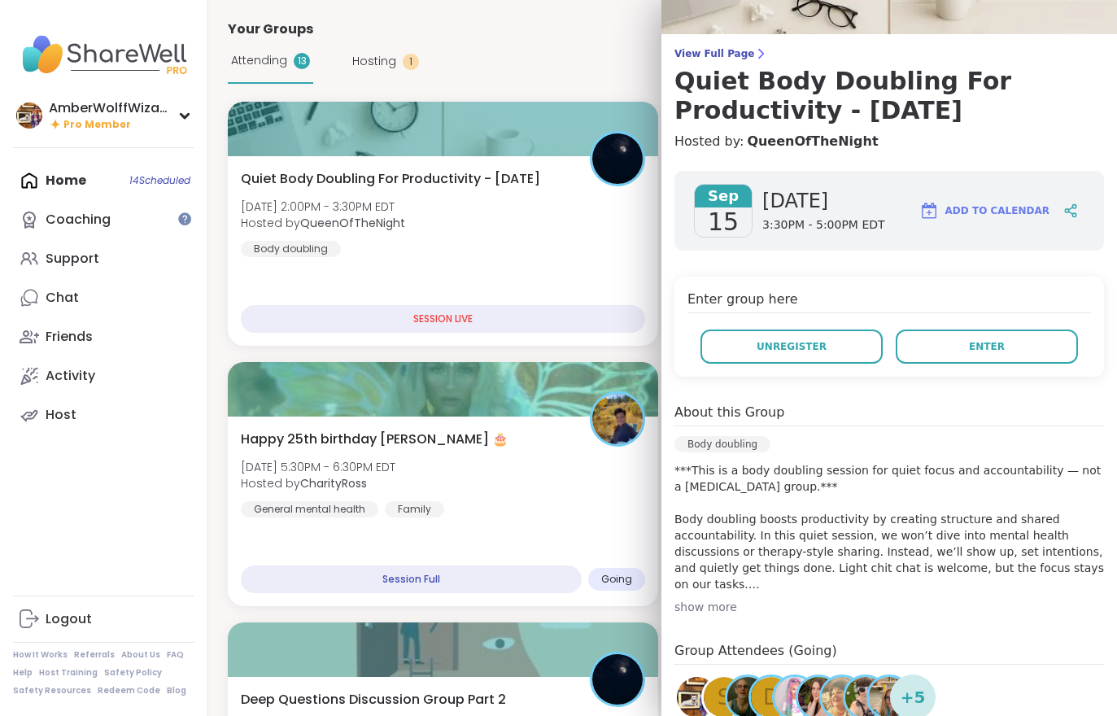
scroll to position [101, 0]
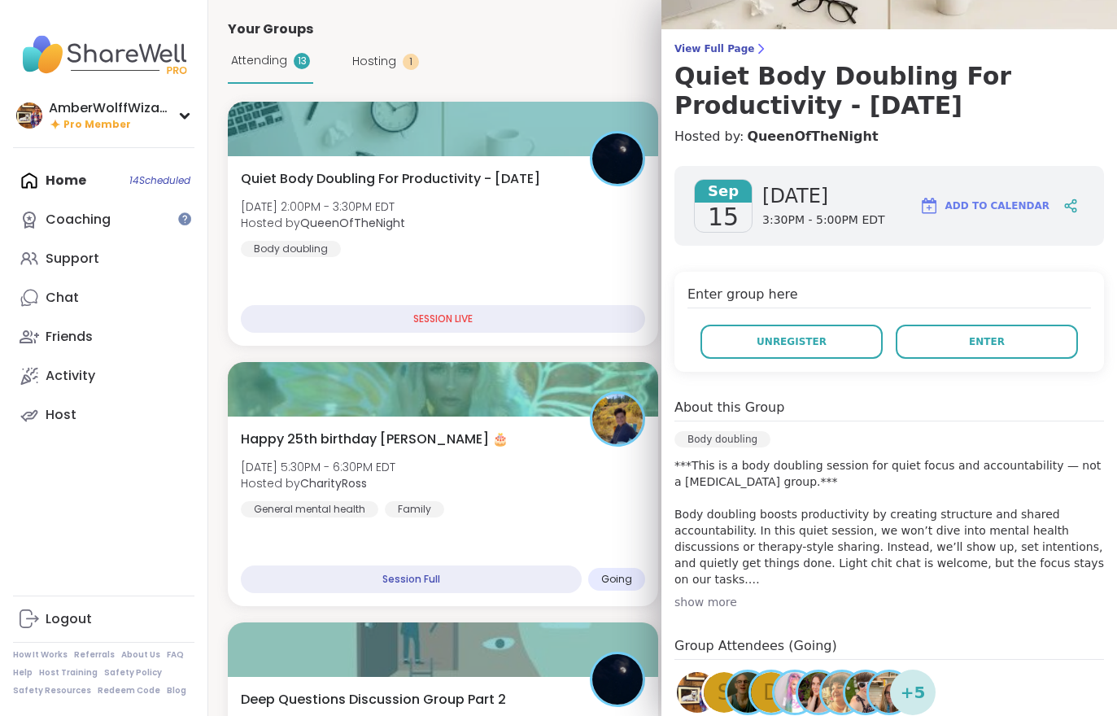
click at [754, 48] on icon at bounding box center [760, 48] width 13 height 13
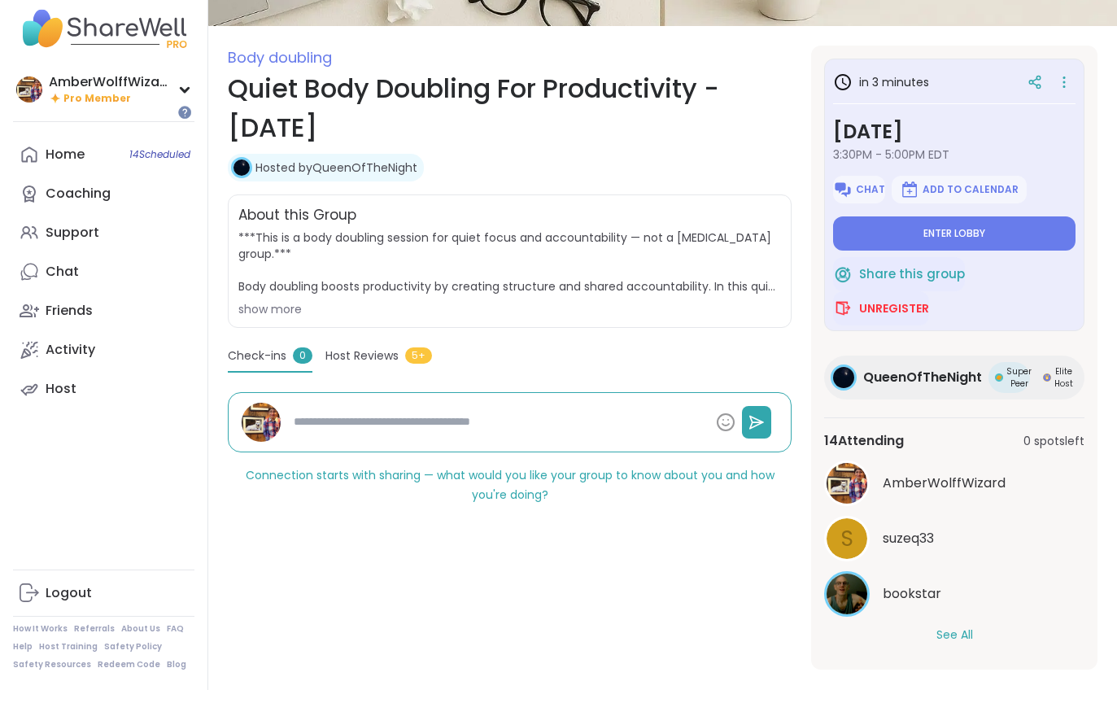
scroll to position [169, 0]
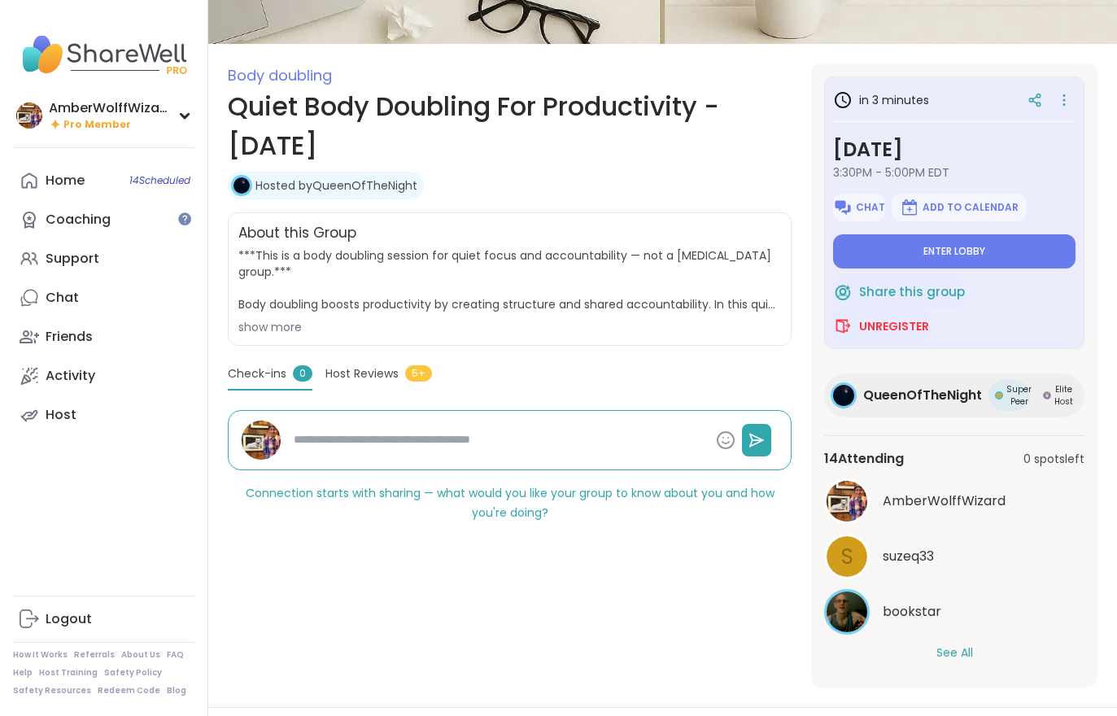
click at [968, 656] on button "See All" at bounding box center [954, 652] width 37 height 17
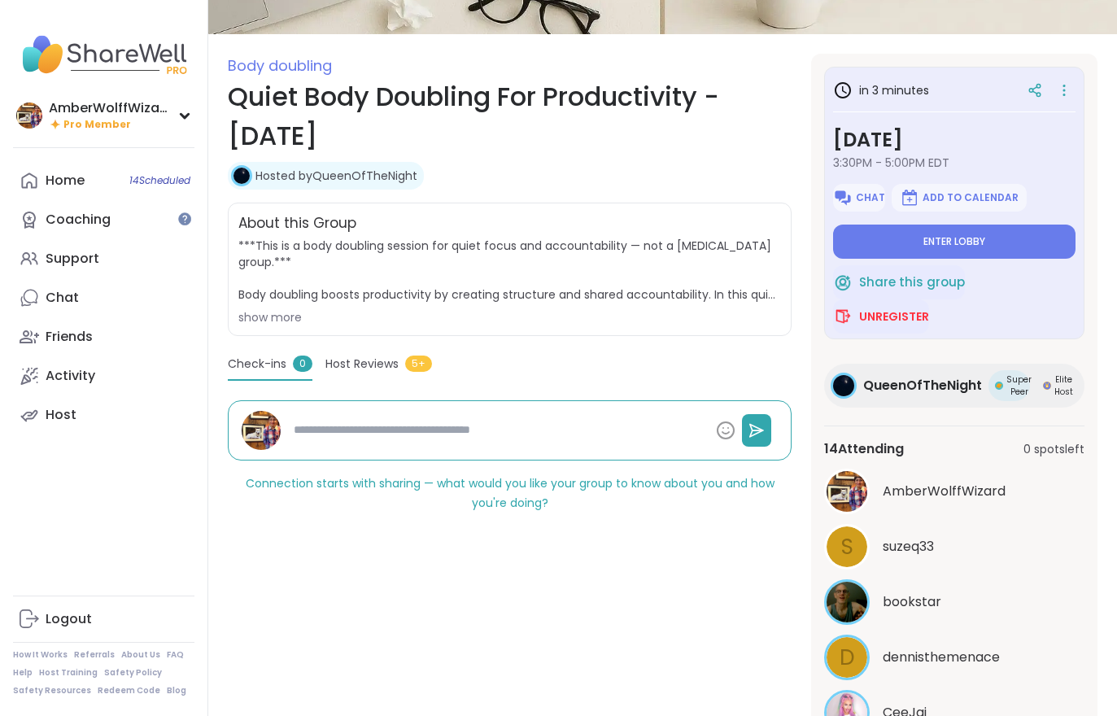
scroll to position [0, 0]
click at [966, 250] on button "Enter lobby" at bounding box center [954, 242] width 242 height 34
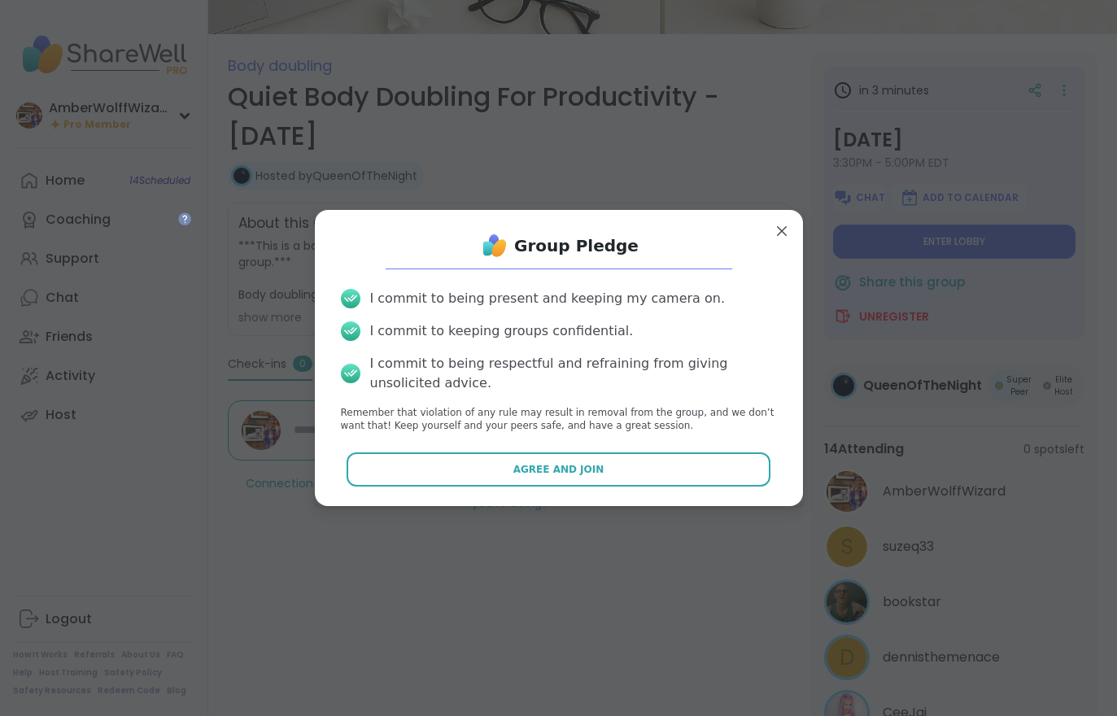
click at [661, 482] on button "Agree and Join" at bounding box center [559, 469] width 424 height 34
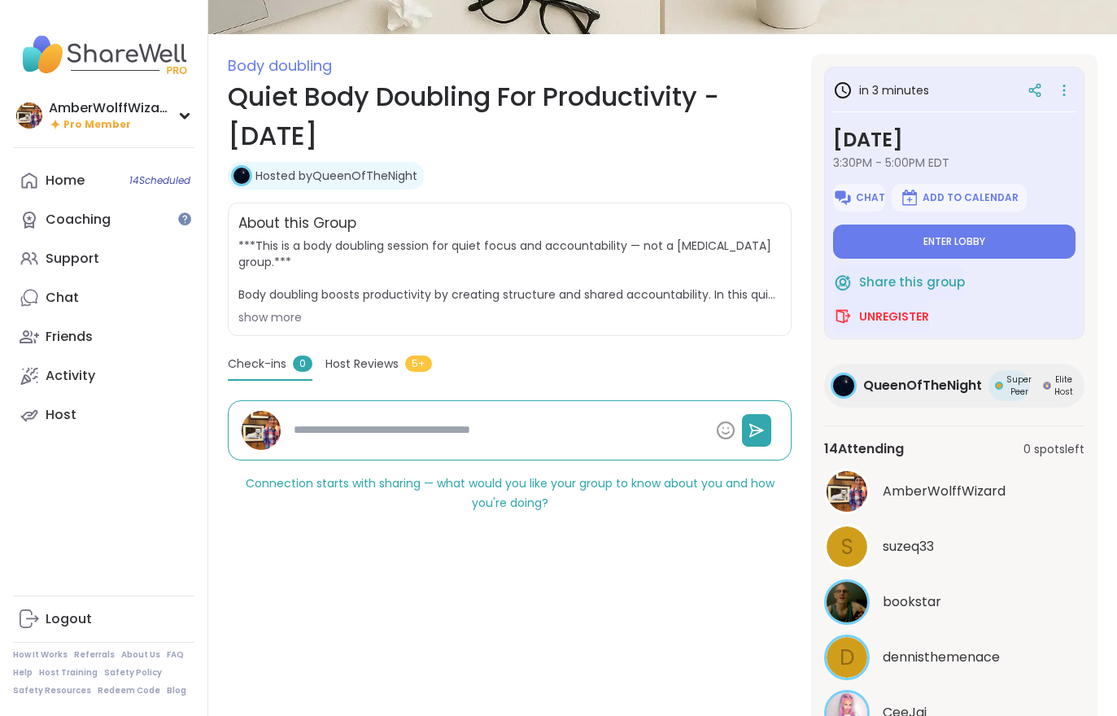
type textarea "*"
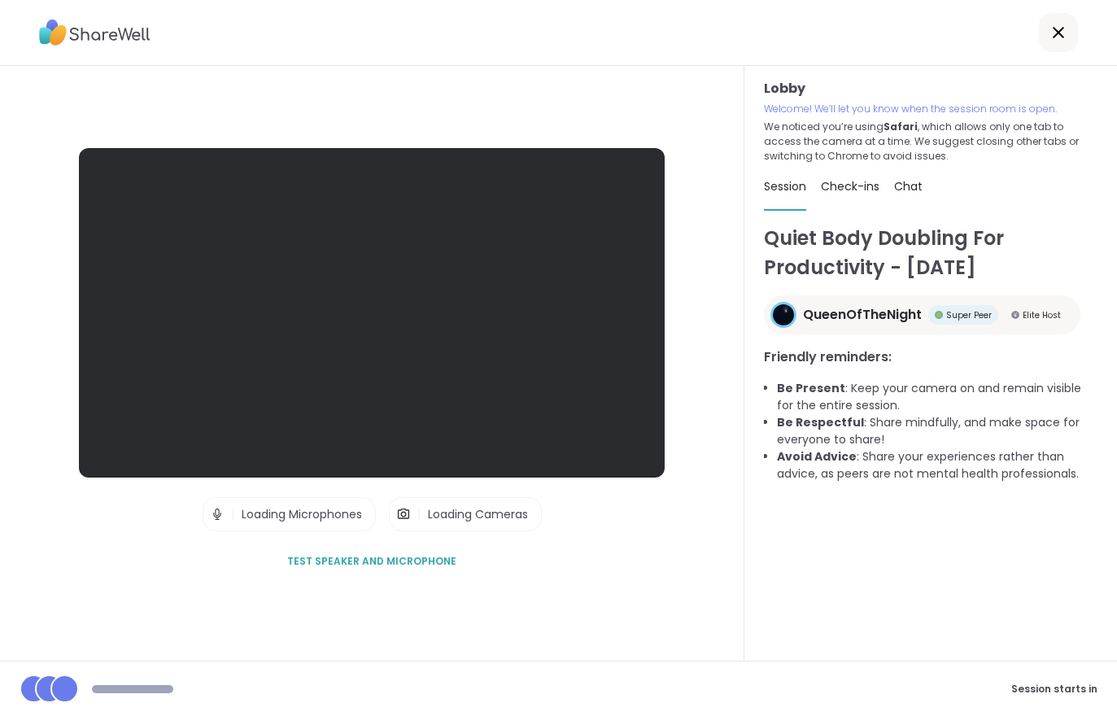
scroll to position [25, 0]
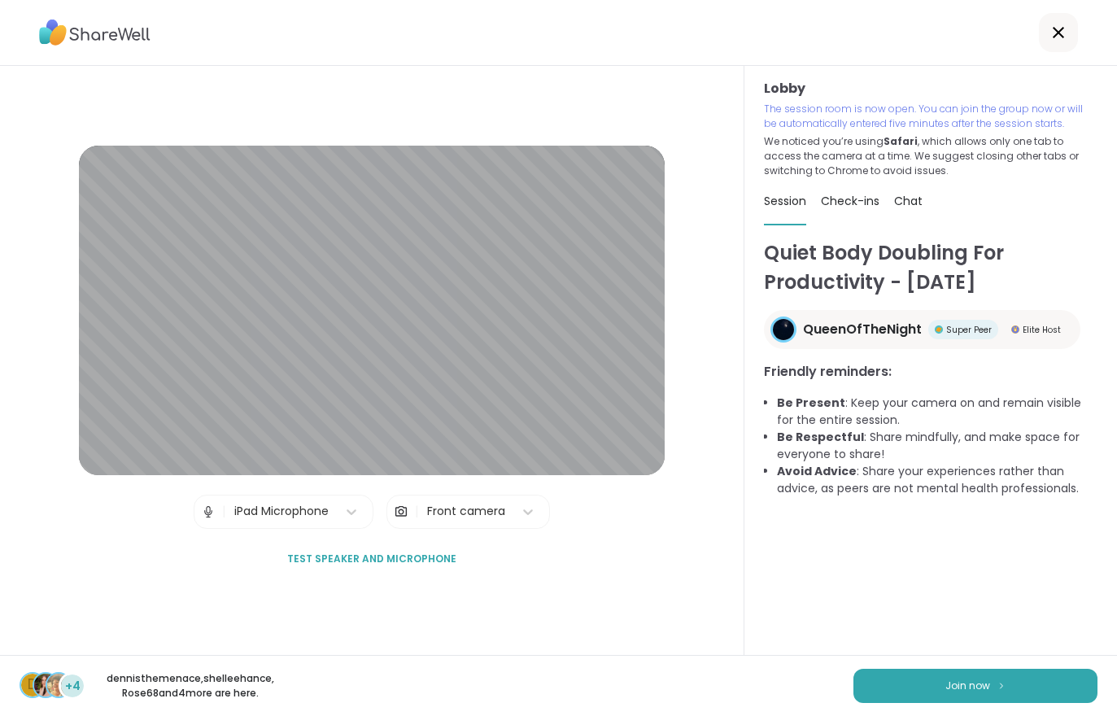
click at [939, 688] on button "Join now" at bounding box center [975, 686] width 244 height 34
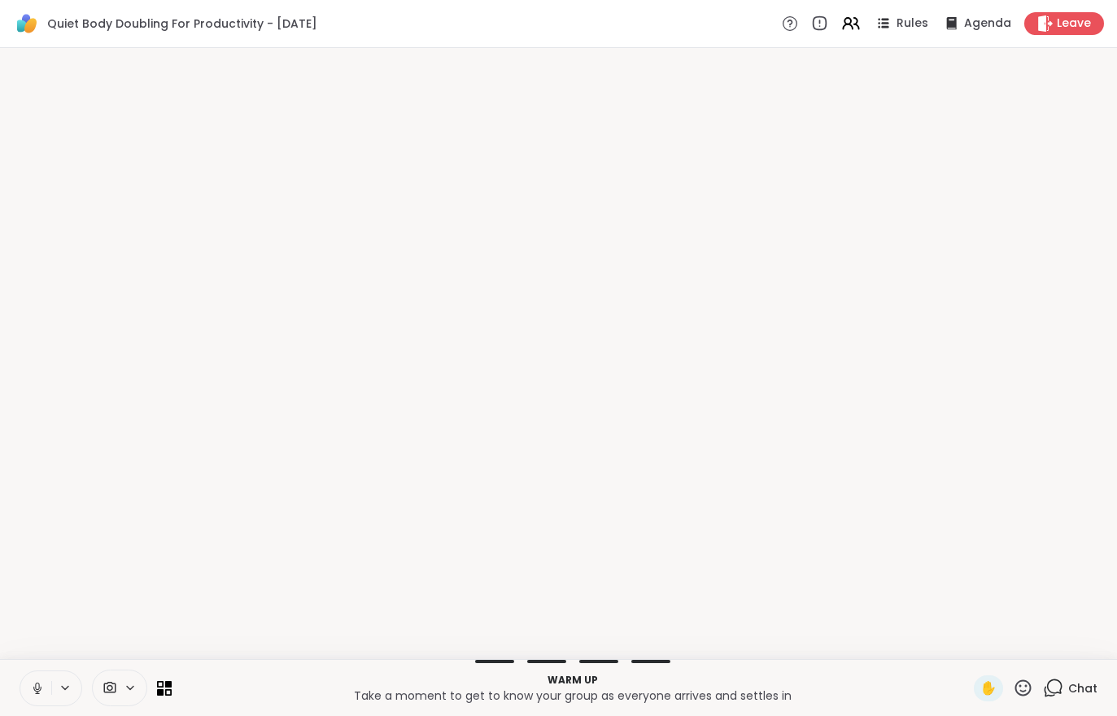
scroll to position [0, 0]
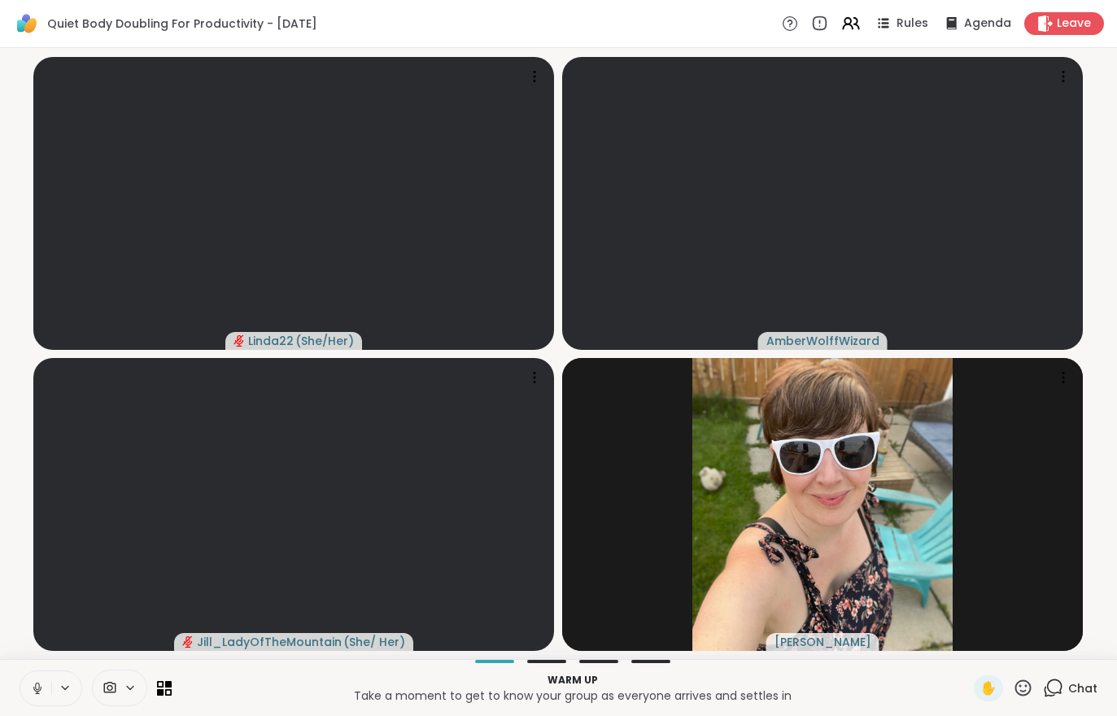
click at [38, 689] on icon at bounding box center [37, 685] width 4 height 7
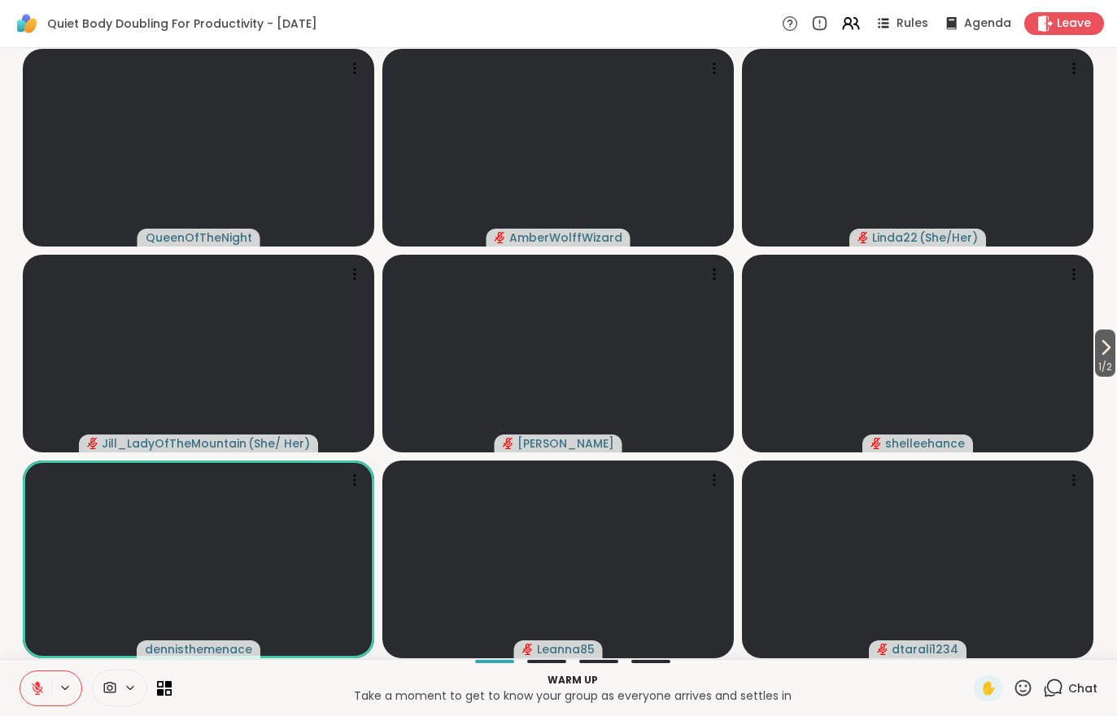
click at [1108, 365] on span "1 / 2" at bounding box center [1105, 367] width 20 height 20
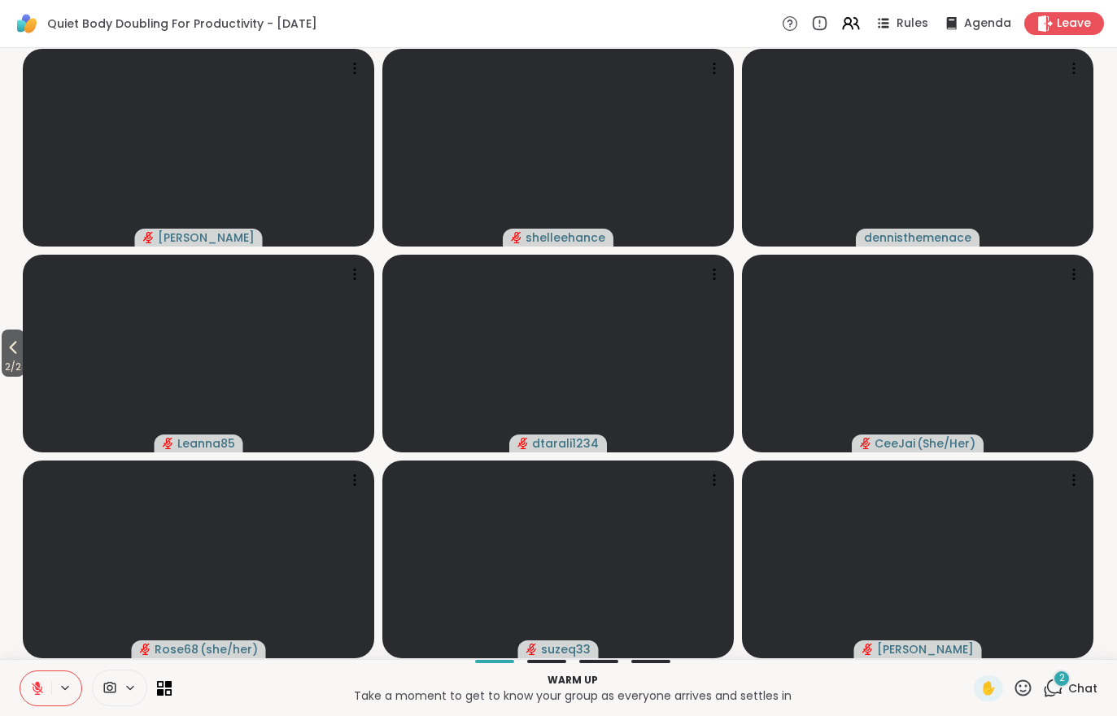
click at [24, 362] on span "2 / 2" at bounding box center [13, 367] width 23 height 20
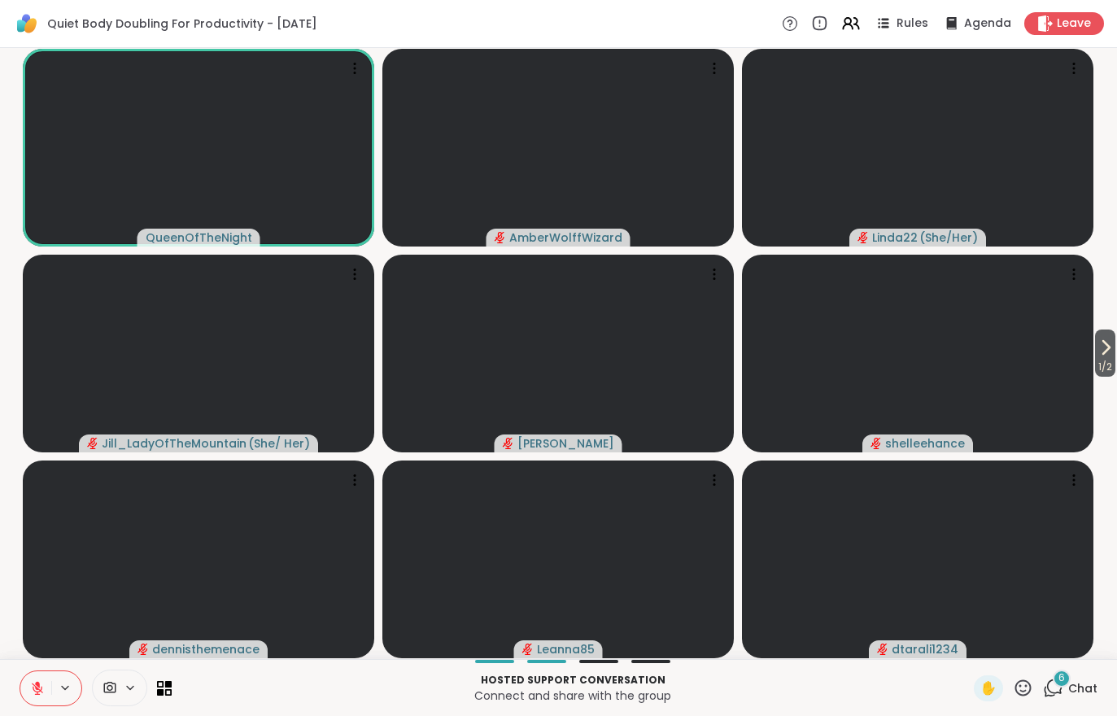
click at [31, 682] on icon at bounding box center [37, 688] width 15 height 15
click at [40, 702] on button at bounding box center [35, 688] width 31 height 34
click at [39, 688] on icon at bounding box center [37, 688] width 15 height 15
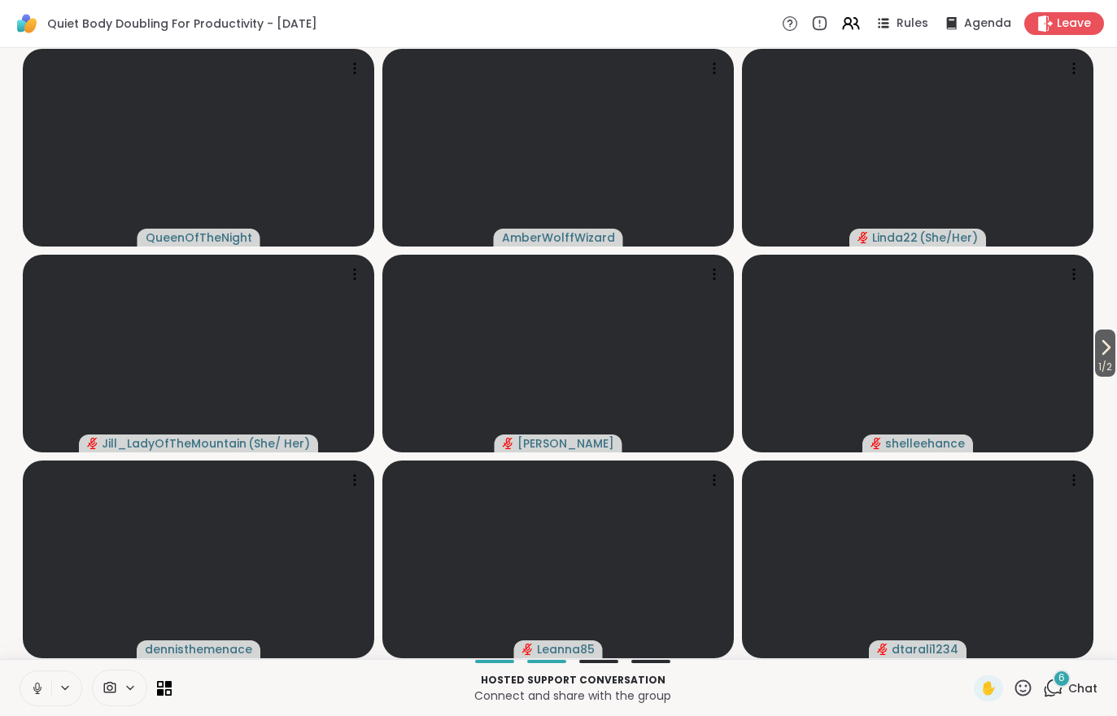
click at [1068, 700] on div "6 Chat" at bounding box center [1070, 688] width 54 height 26
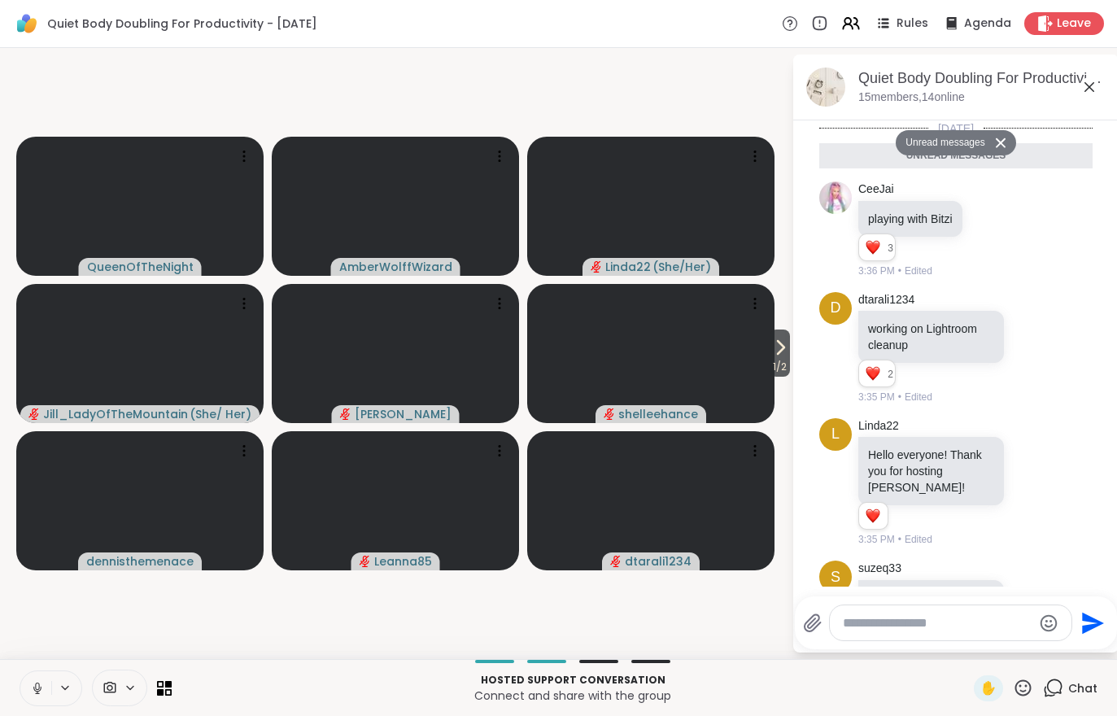
scroll to position [438, 0]
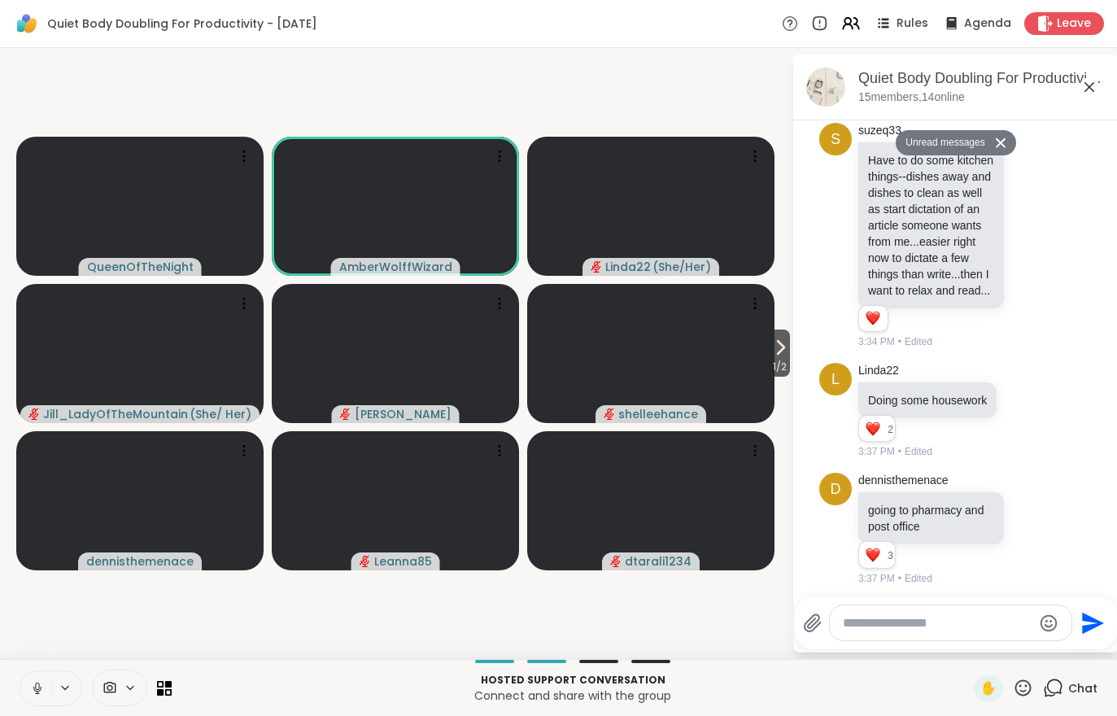
click at [773, 349] on icon at bounding box center [780, 348] width 20 height 20
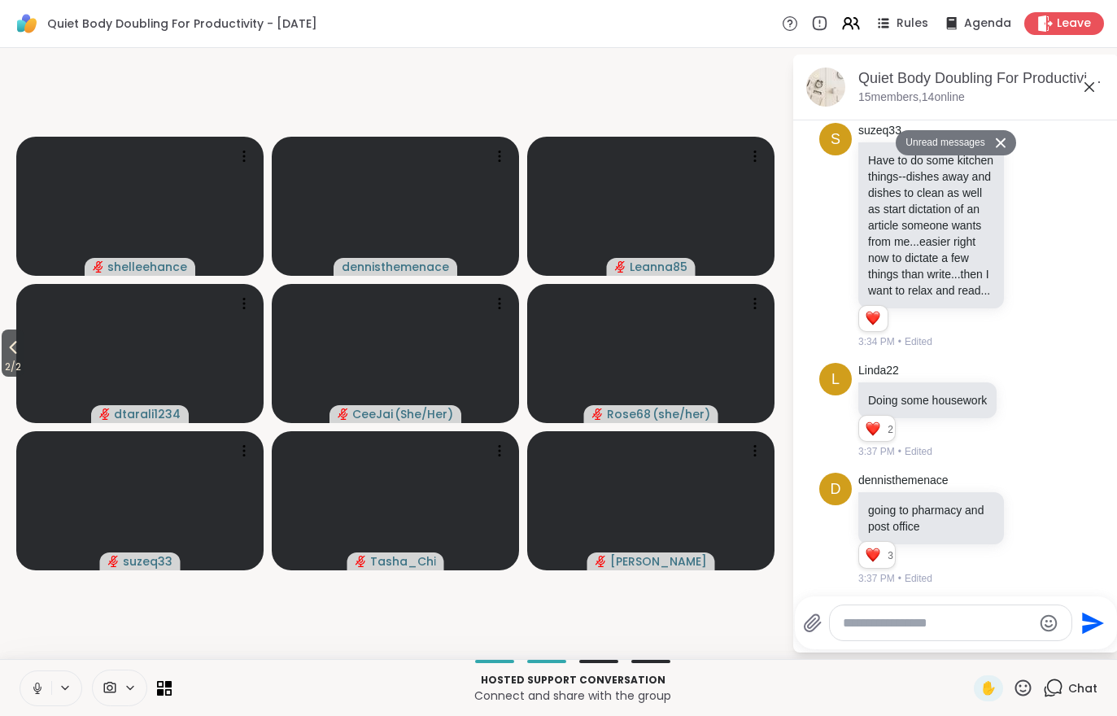
click at [6, 341] on icon at bounding box center [13, 348] width 20 height 20
